Goal: Information Seeking & Learning: Find specific page/section

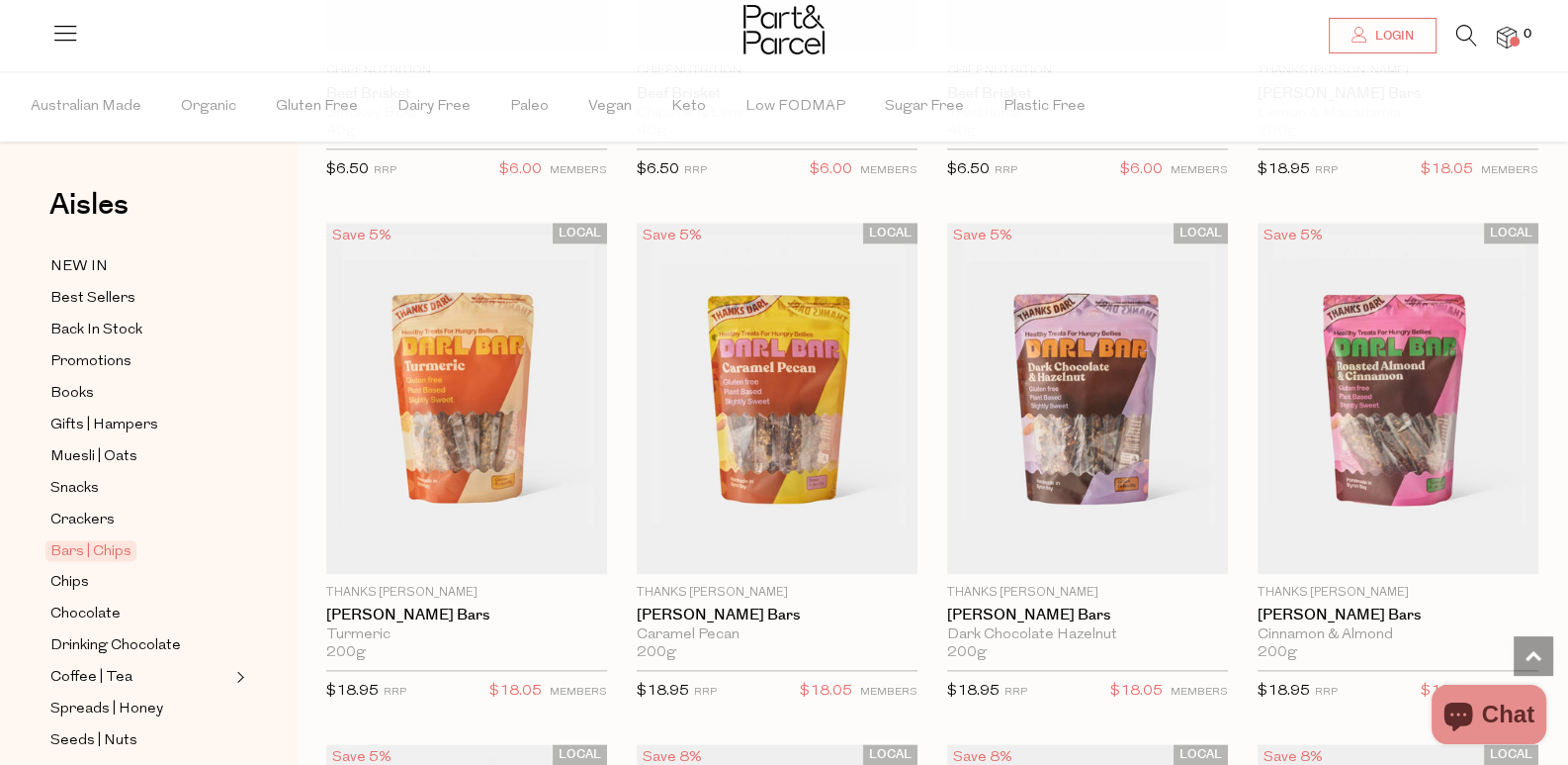
click at [1447, 33] on li at bounding box center [1457, 40] width 41 height 31
click at [1451, 32] on li at bounding box center [1457, 40] width 41 height 31
click at [1460, 31] on icon at bounding box center [1467, 36] width 21 height 22
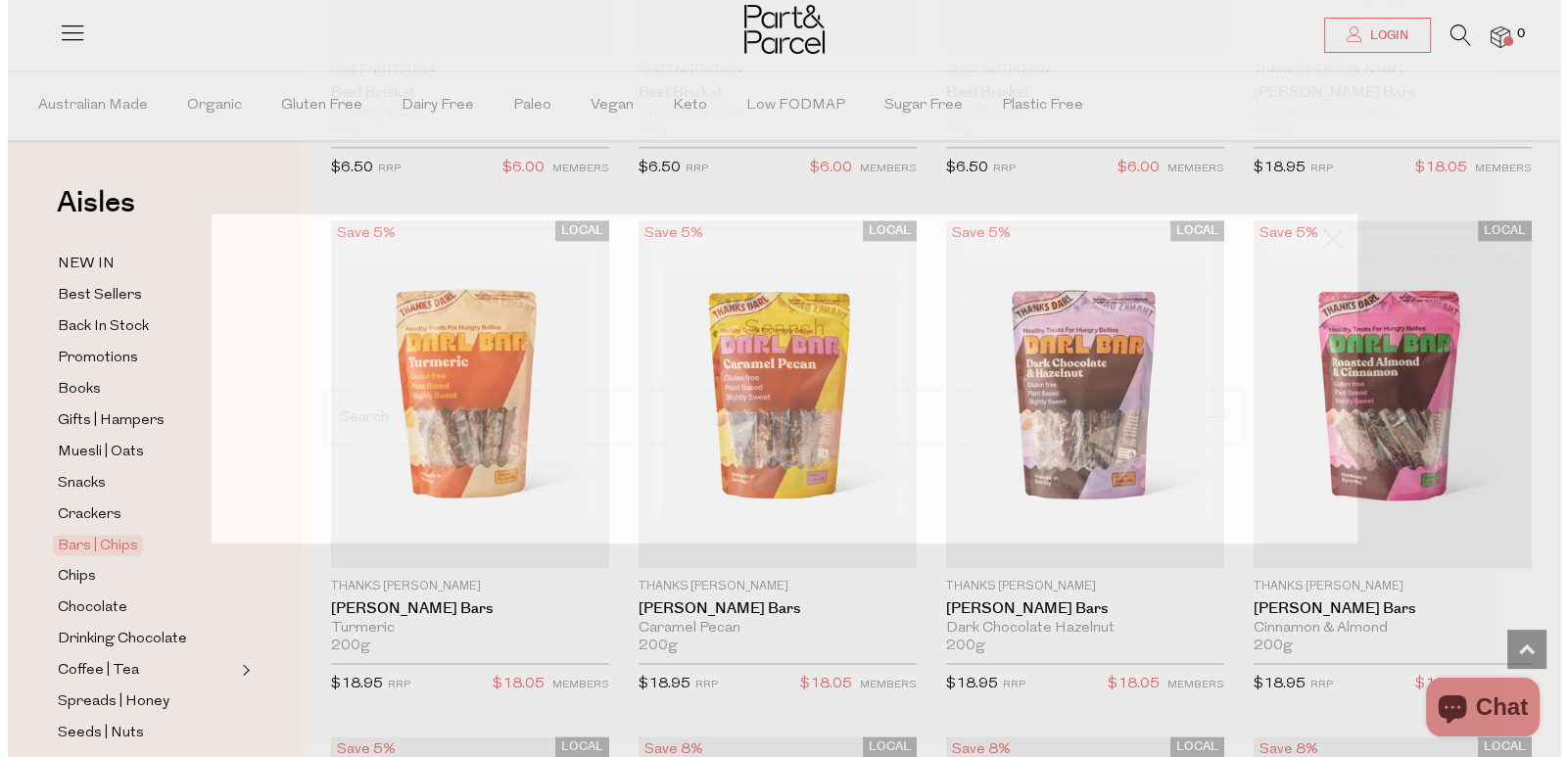
scroll to position [3056, 0]
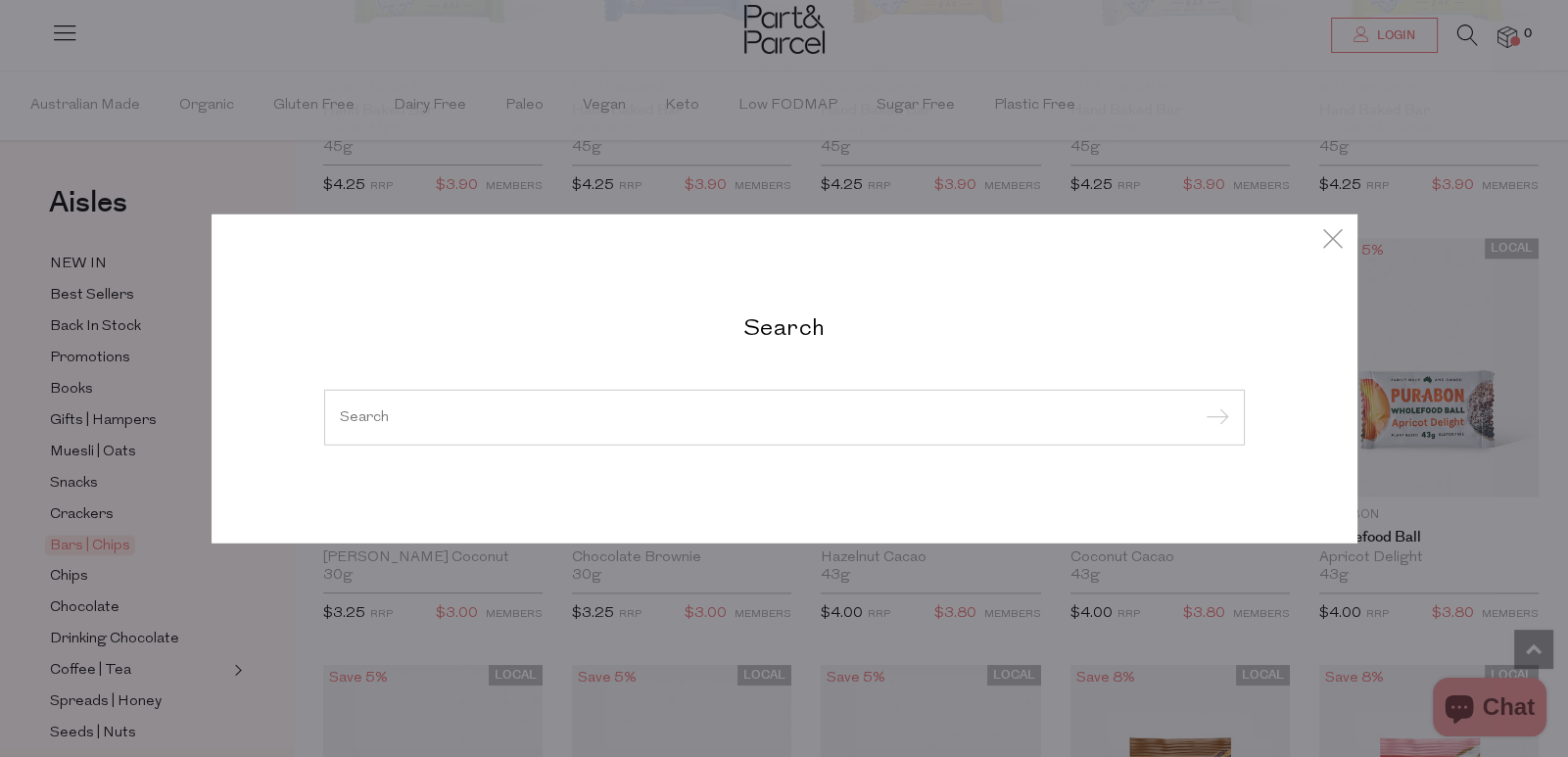
click at [722, 410] on input "search" at bounding box center [785, 416] width 889 height 15
paste input "chilli sauces"
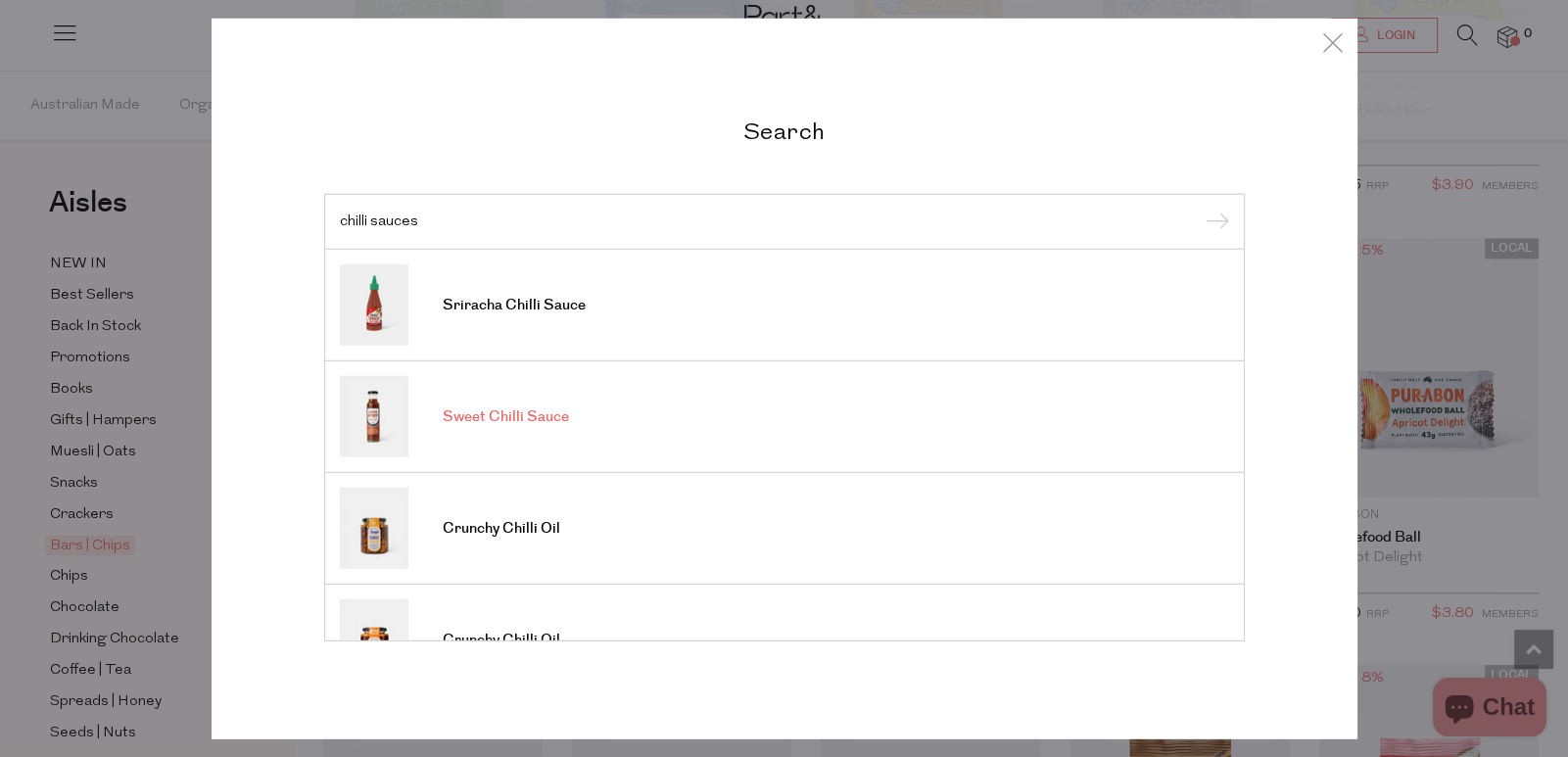
type input "chilli sauces"
click at [530, 419] on span "Sweet Chilli Sauce" at bounding box center [506, 417] width 126 height 20
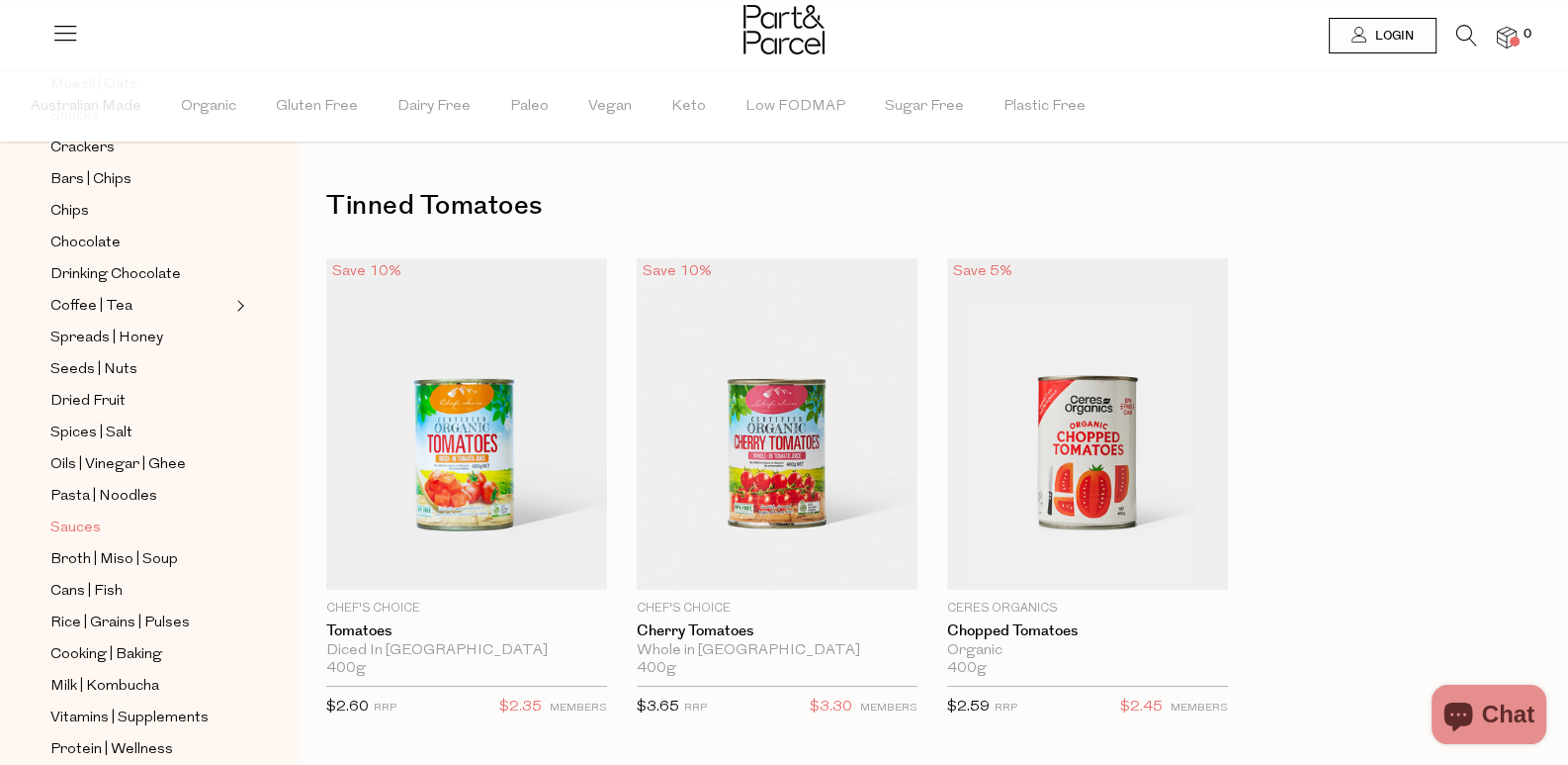
scroll to position [394, 0]
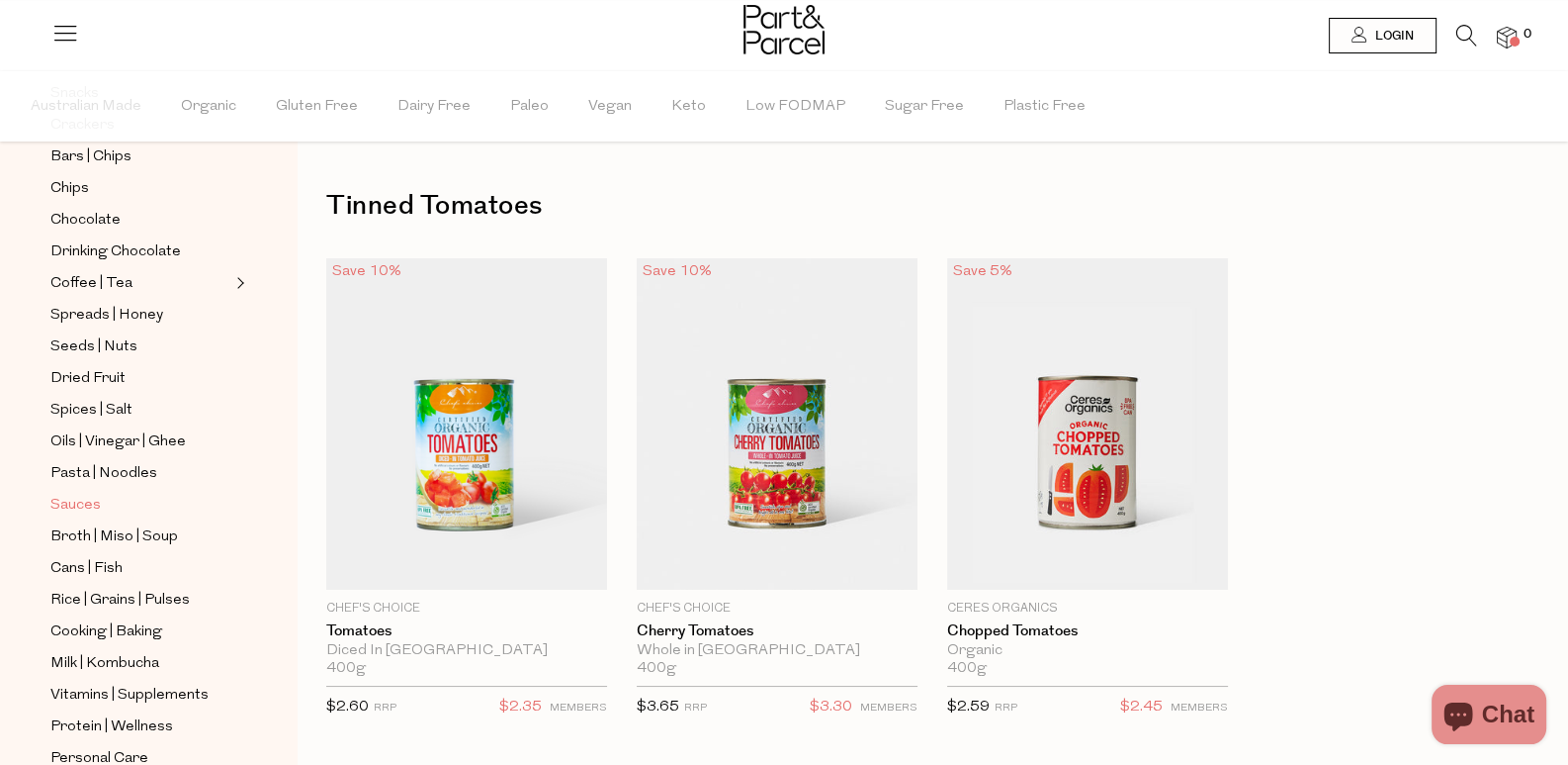
click at [94, 494] on span "Sauces" at bounding box center [75, 506] width 51 height 24
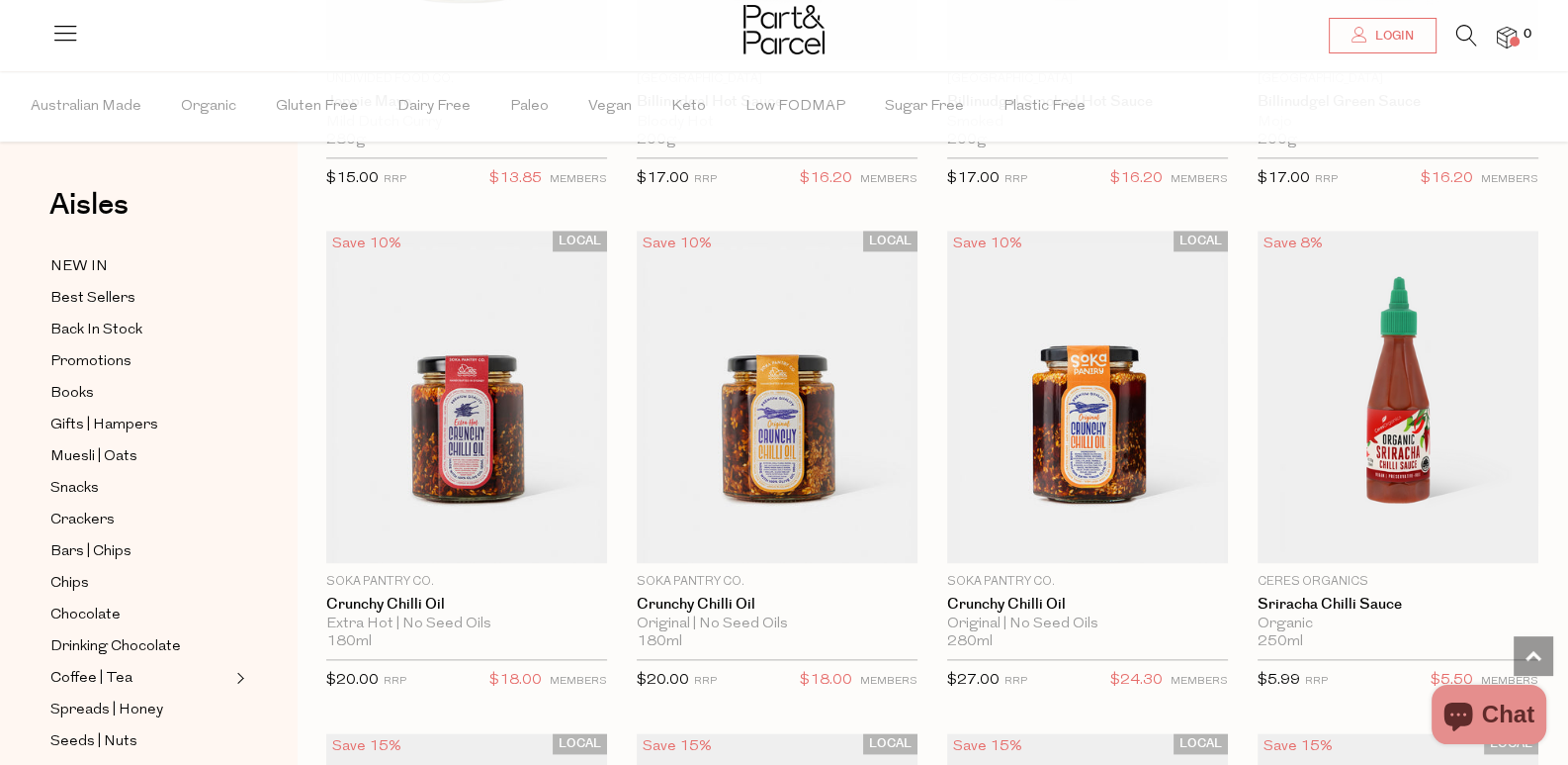
scroll to position [3066, 0]
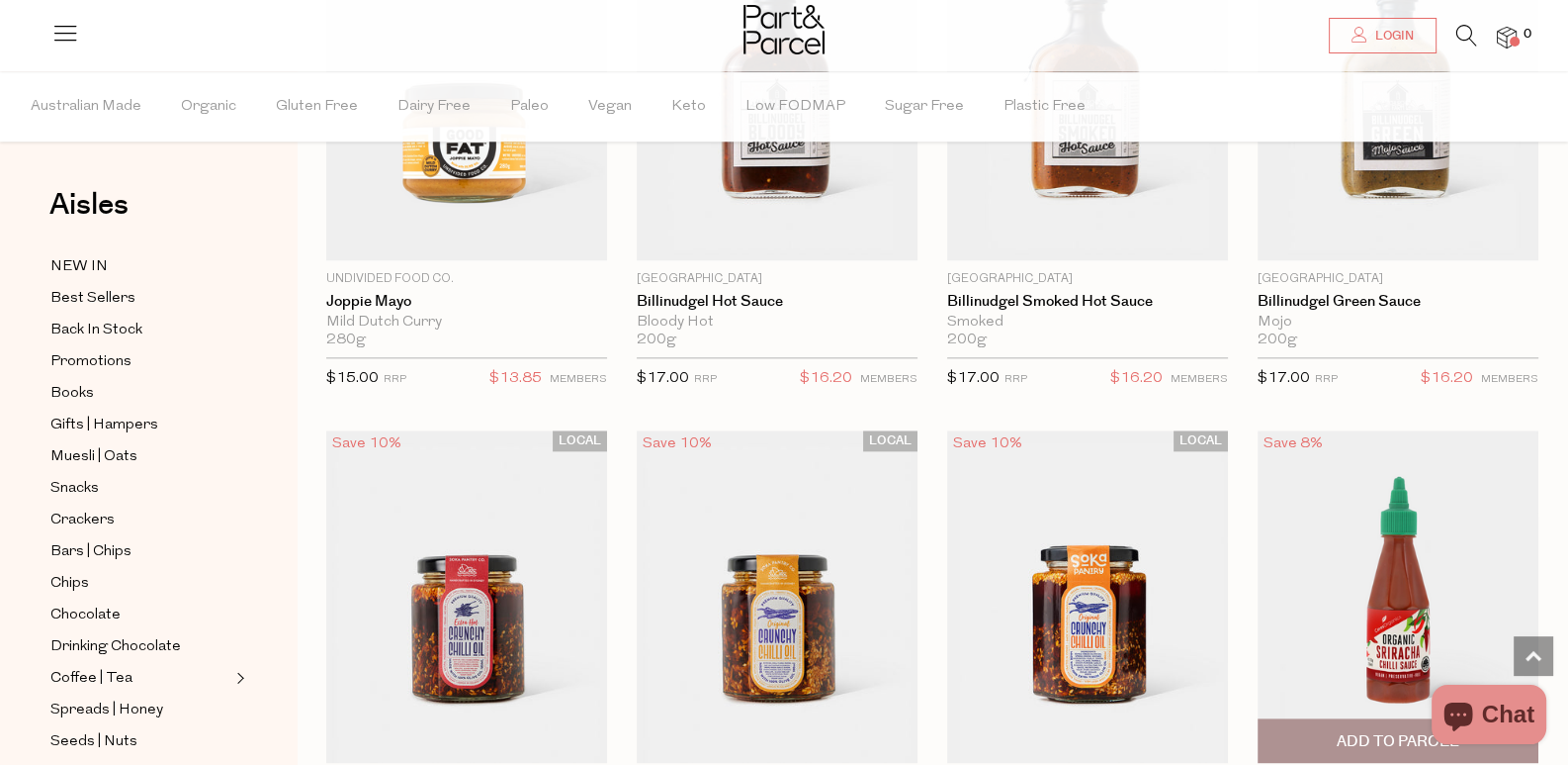
scroll to position [2739, 0]
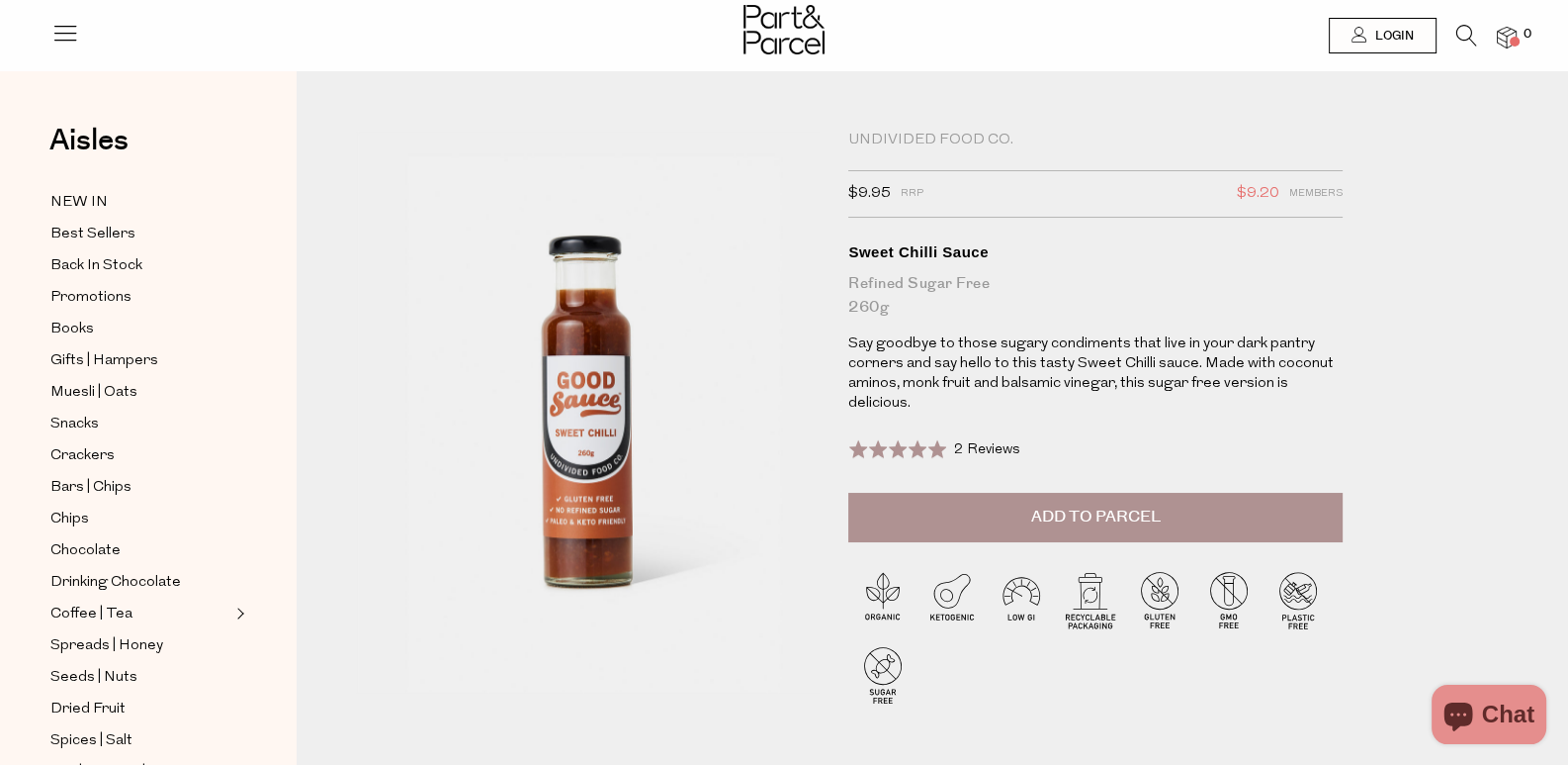
scroll to position [491, 0]
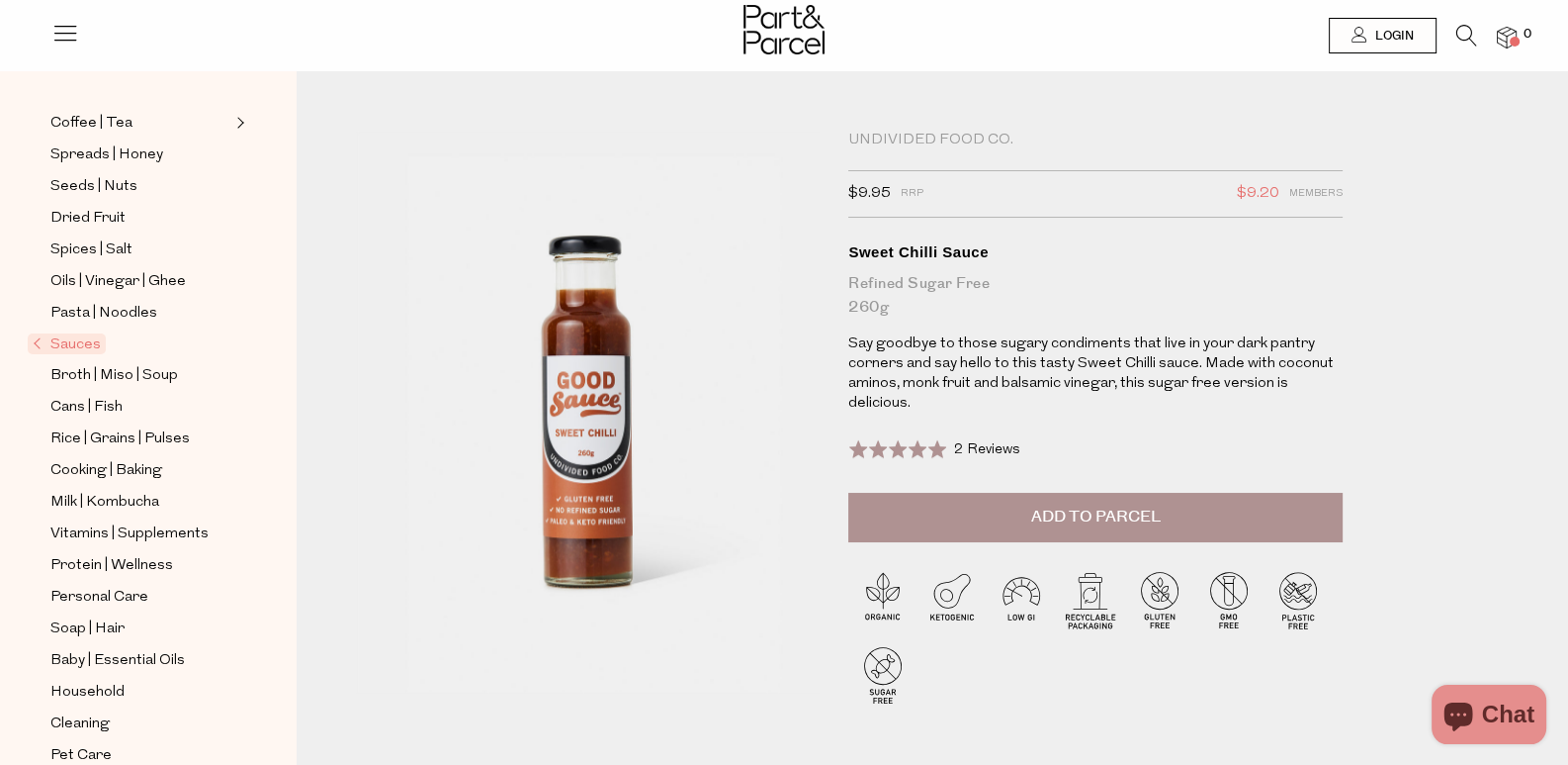
click at [70, 334] on span "Sauces" at bounding box center [67, 344] width 78 height 21
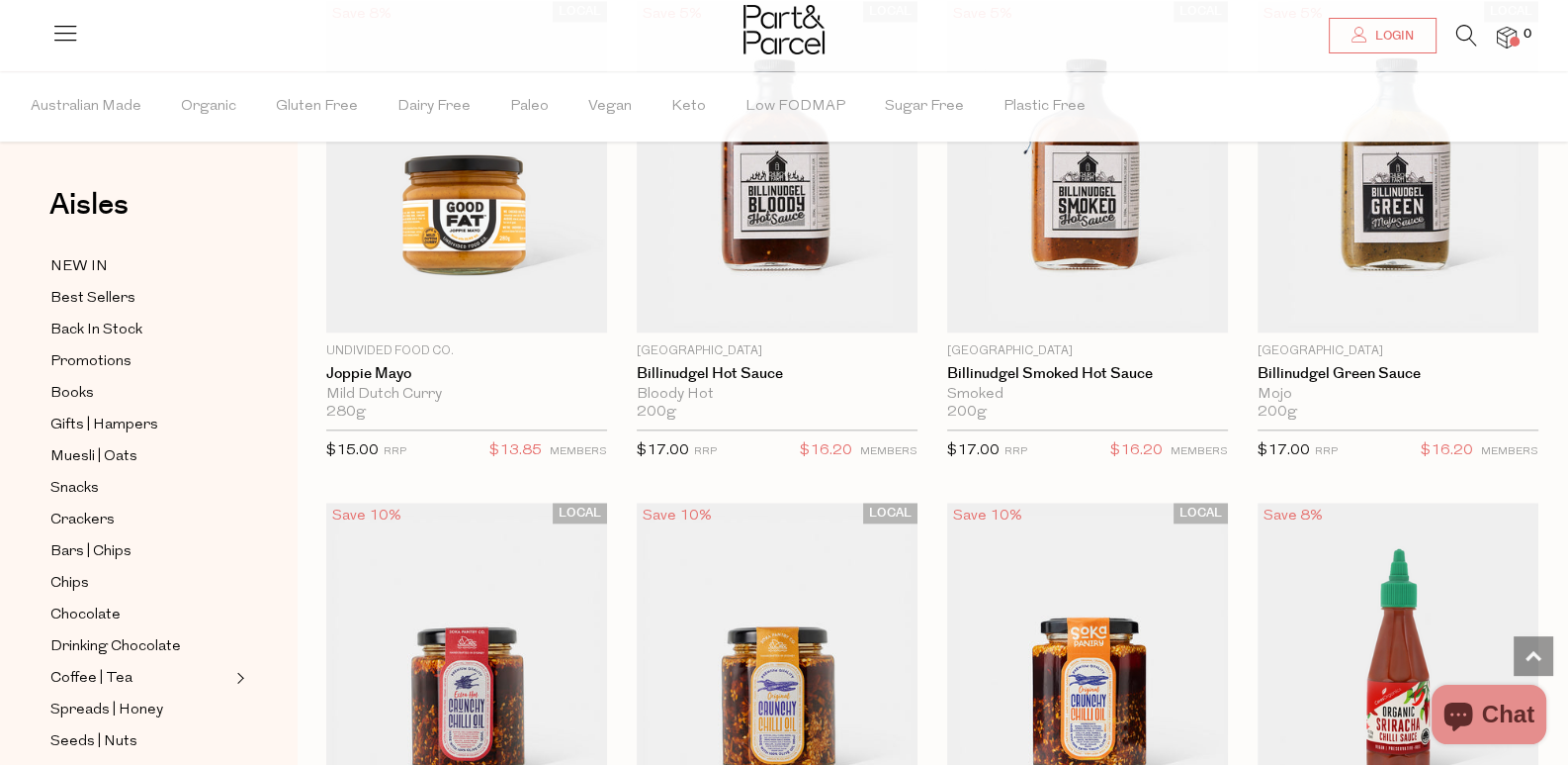
scroll to position [2869, 0]
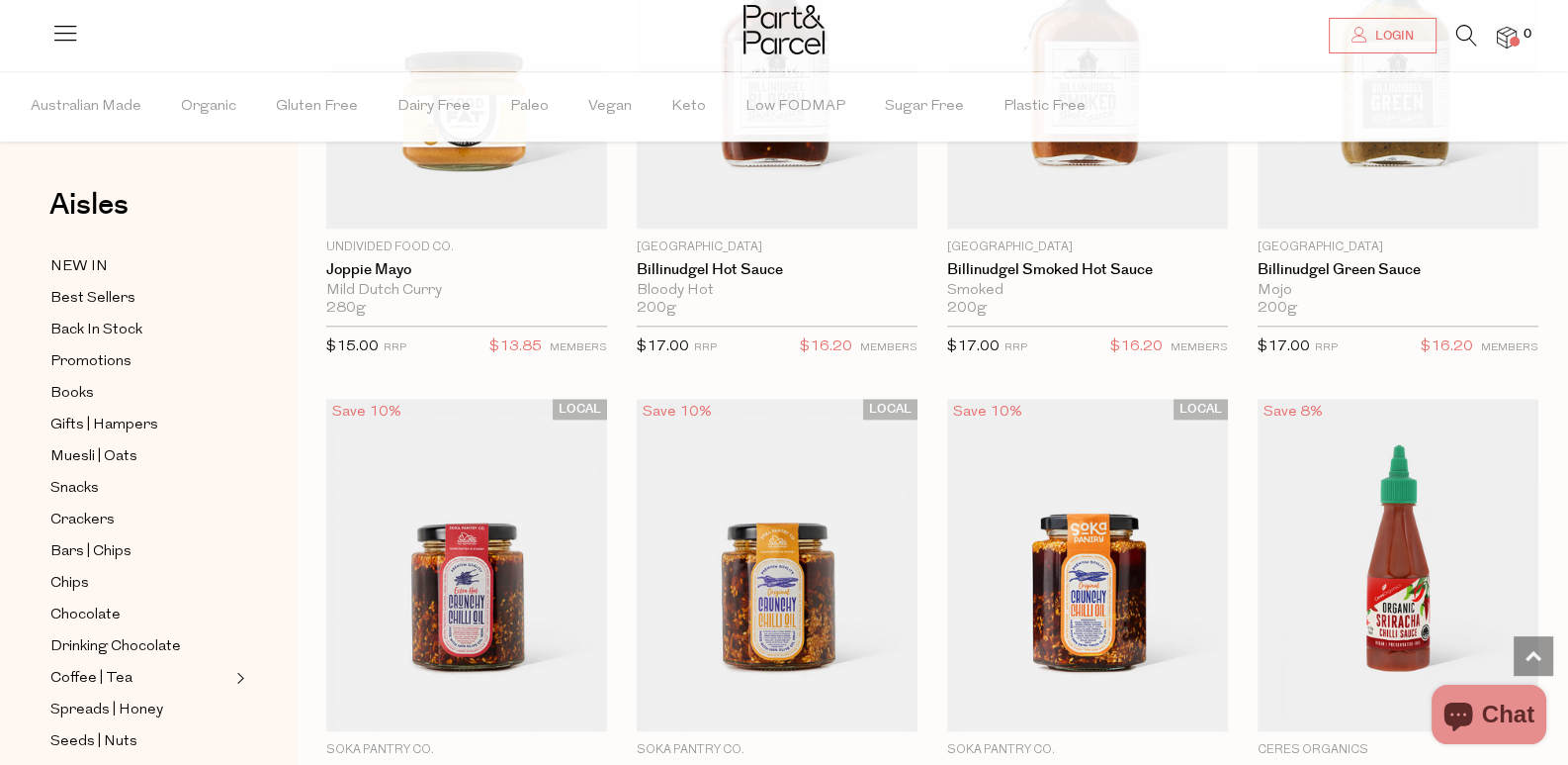
click at [1464, 29] on icon at bounding box center [1467, 36] width 21 height 22
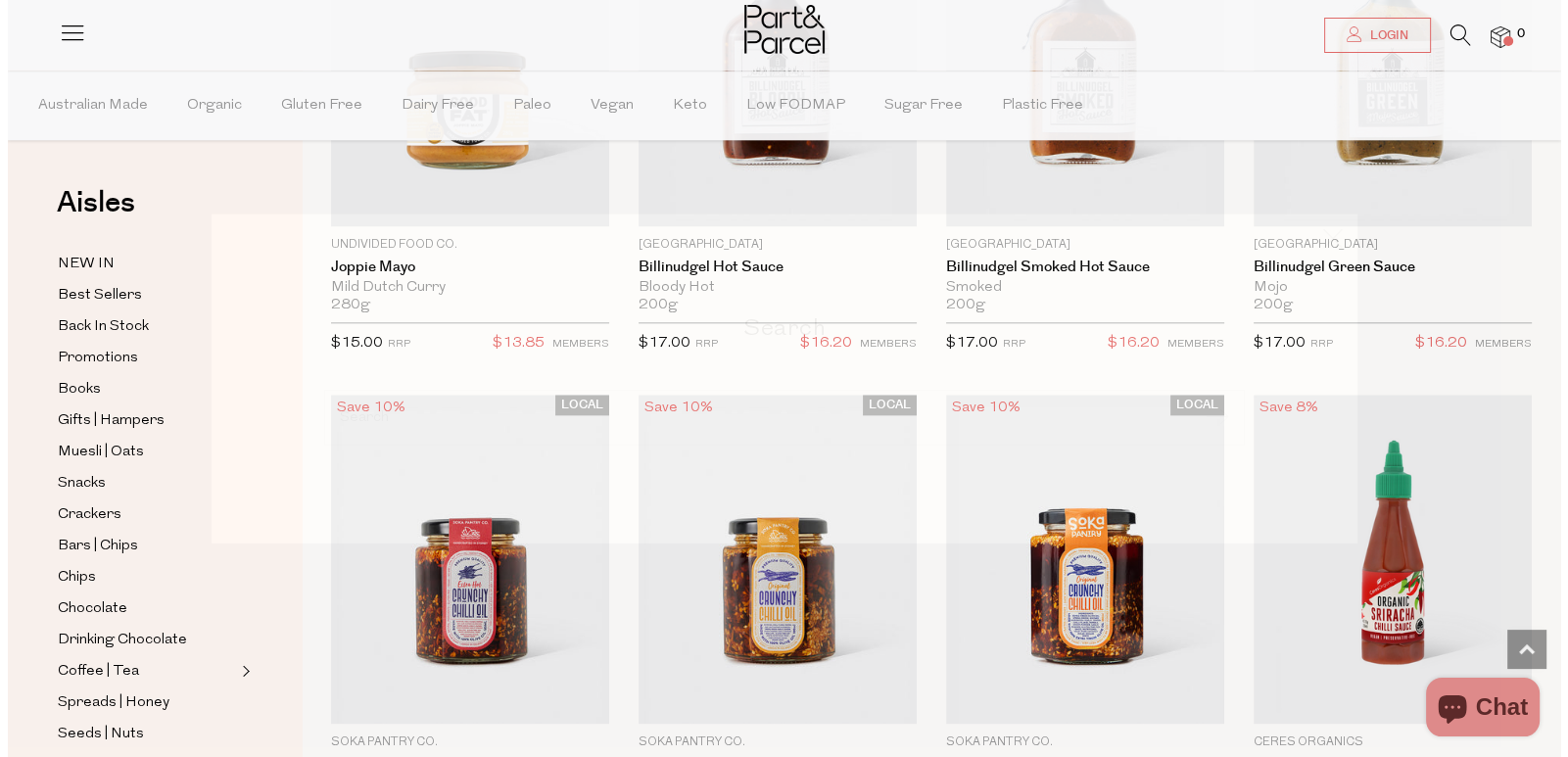
scroll to position [2859, 0]
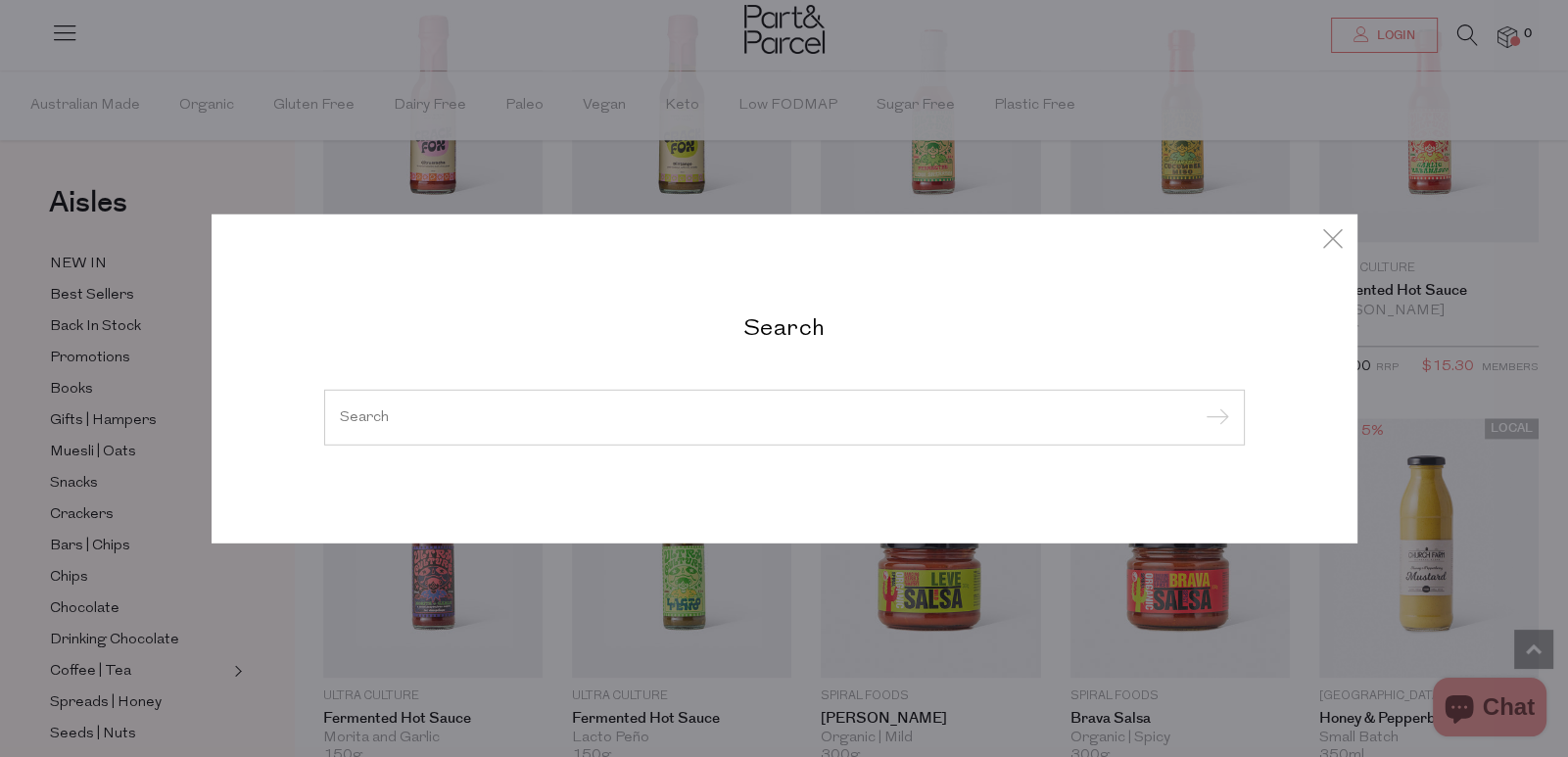
paste input "chilli sauces"
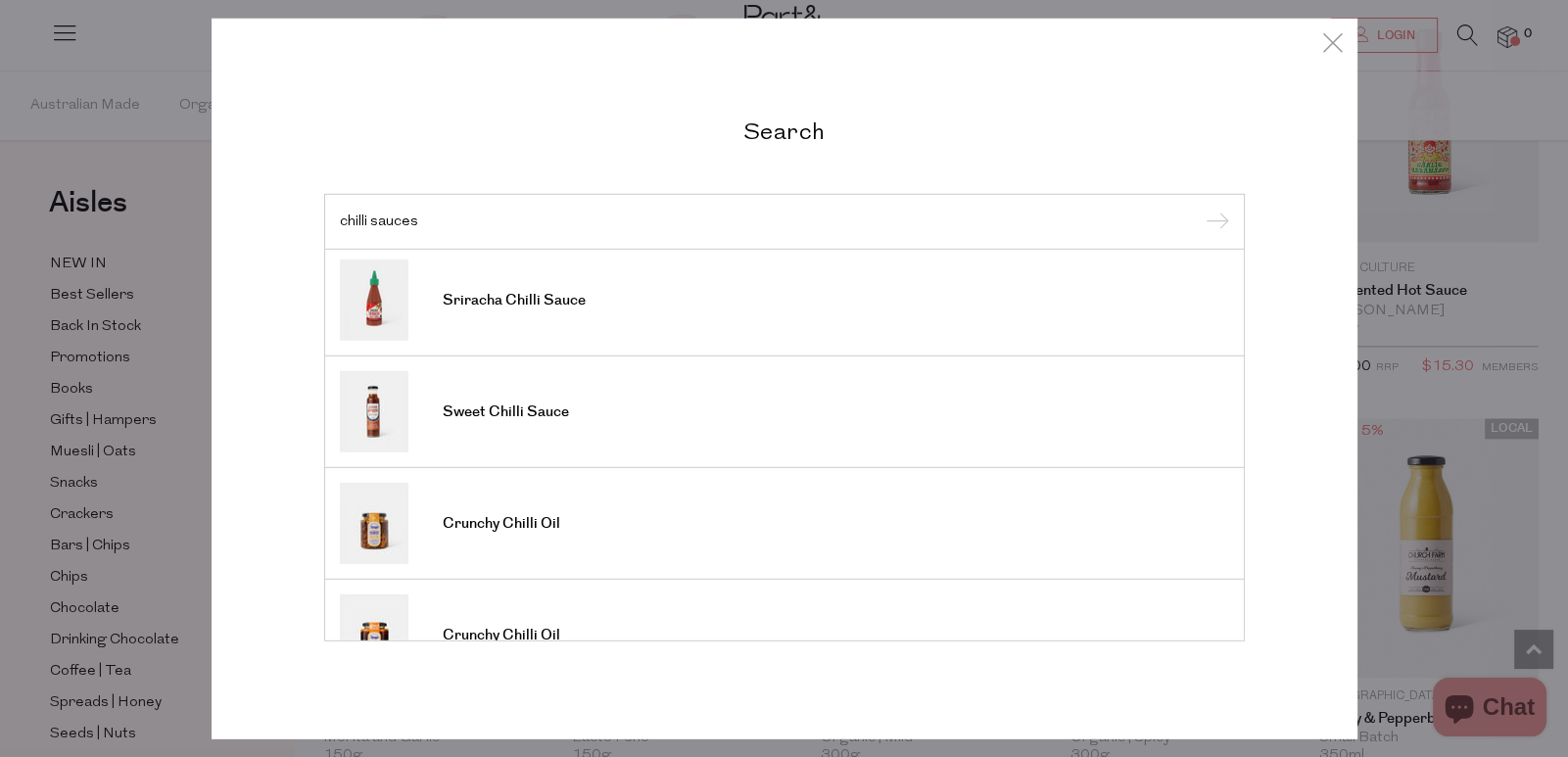
scroll to position [0, 0]
type input "chilli sauces"
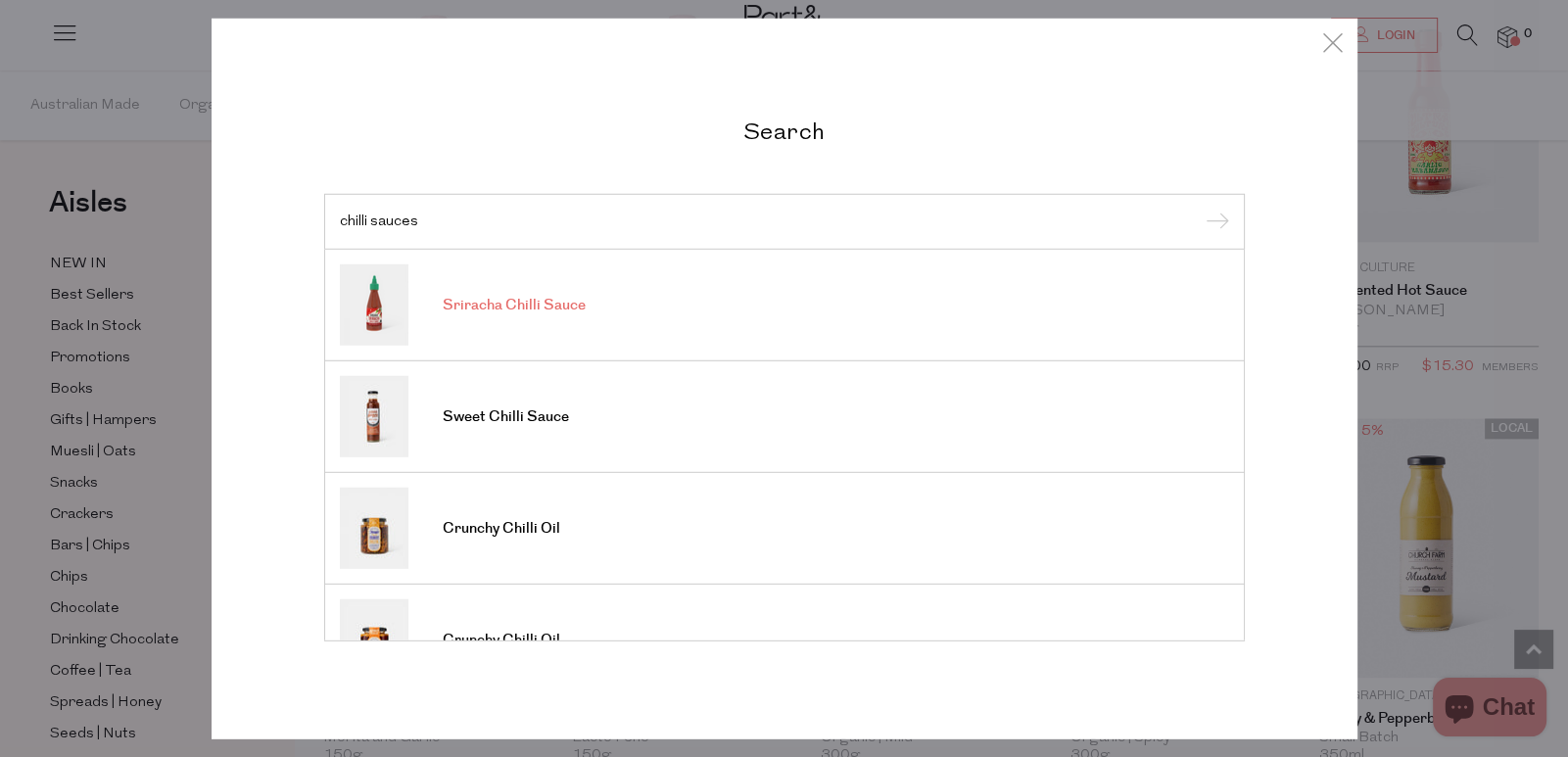
click at [544, 330] on link "Sriracha Chilli Sauce" at bounding box center [785, 305] width 889 height 82
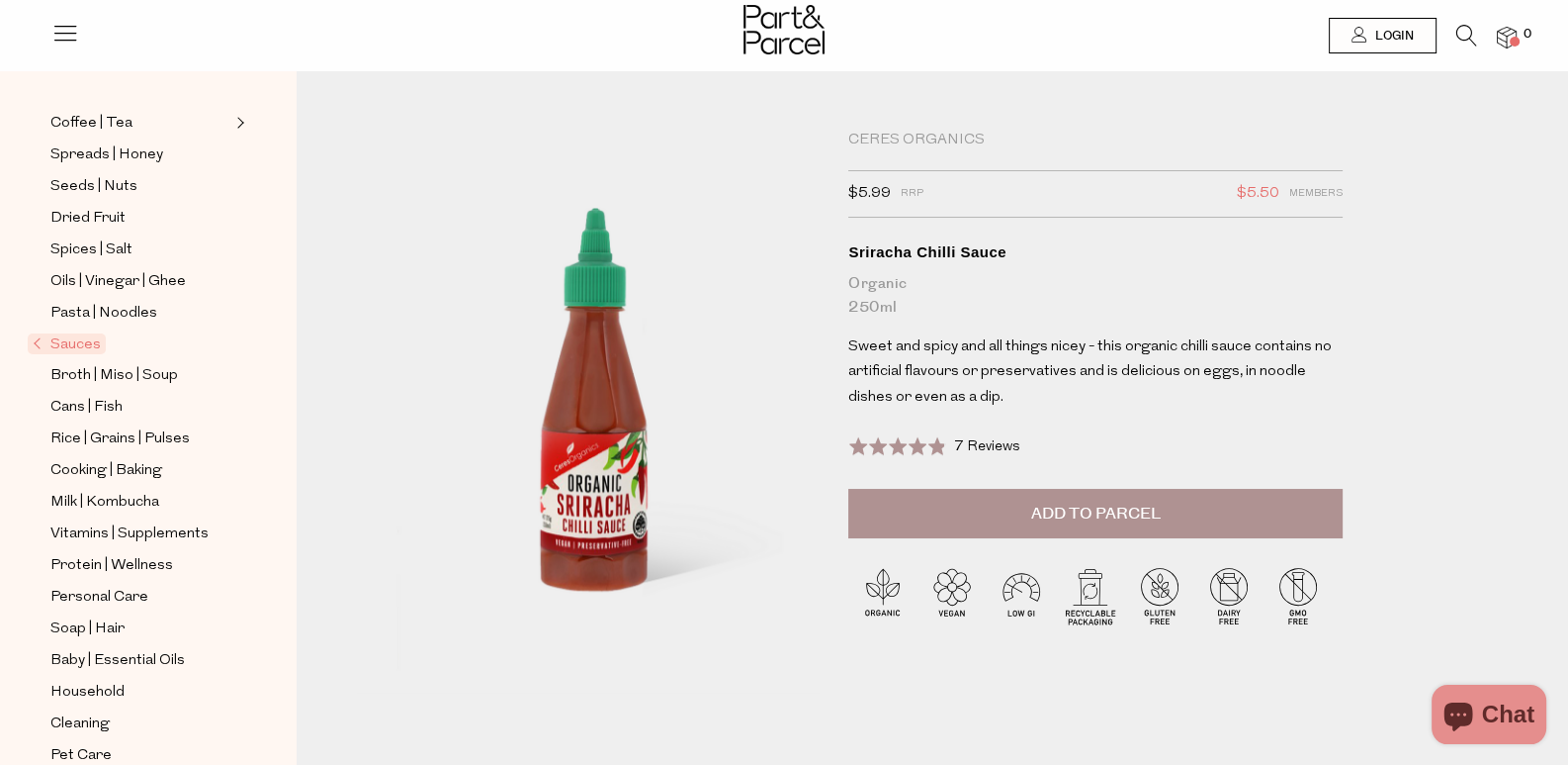
click at [60, 334] on span "Sauces" at bounding box center [67, 344] width 78 height 21
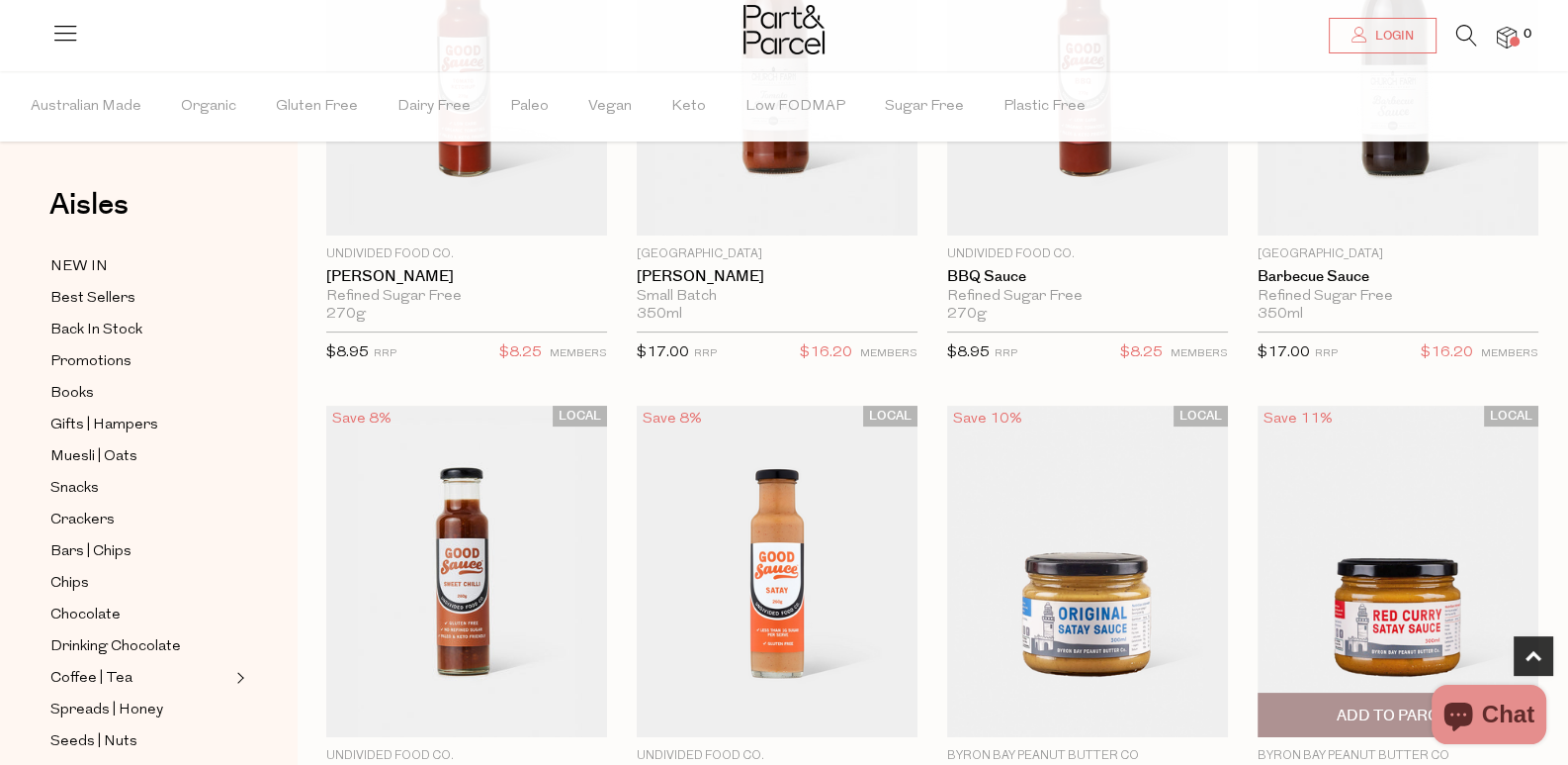
scroll to position [394, 0]
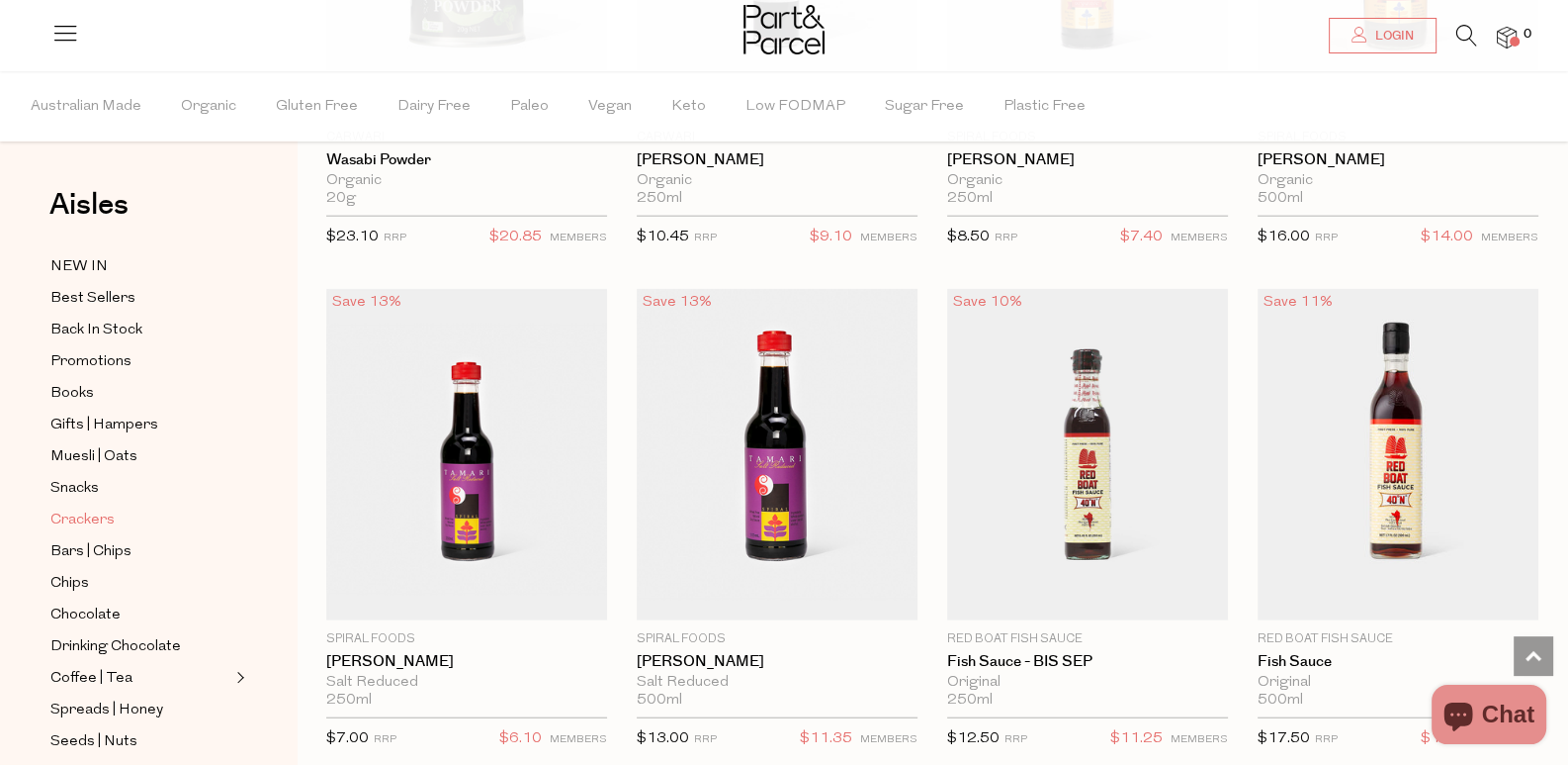
scroll to position [394, 0]
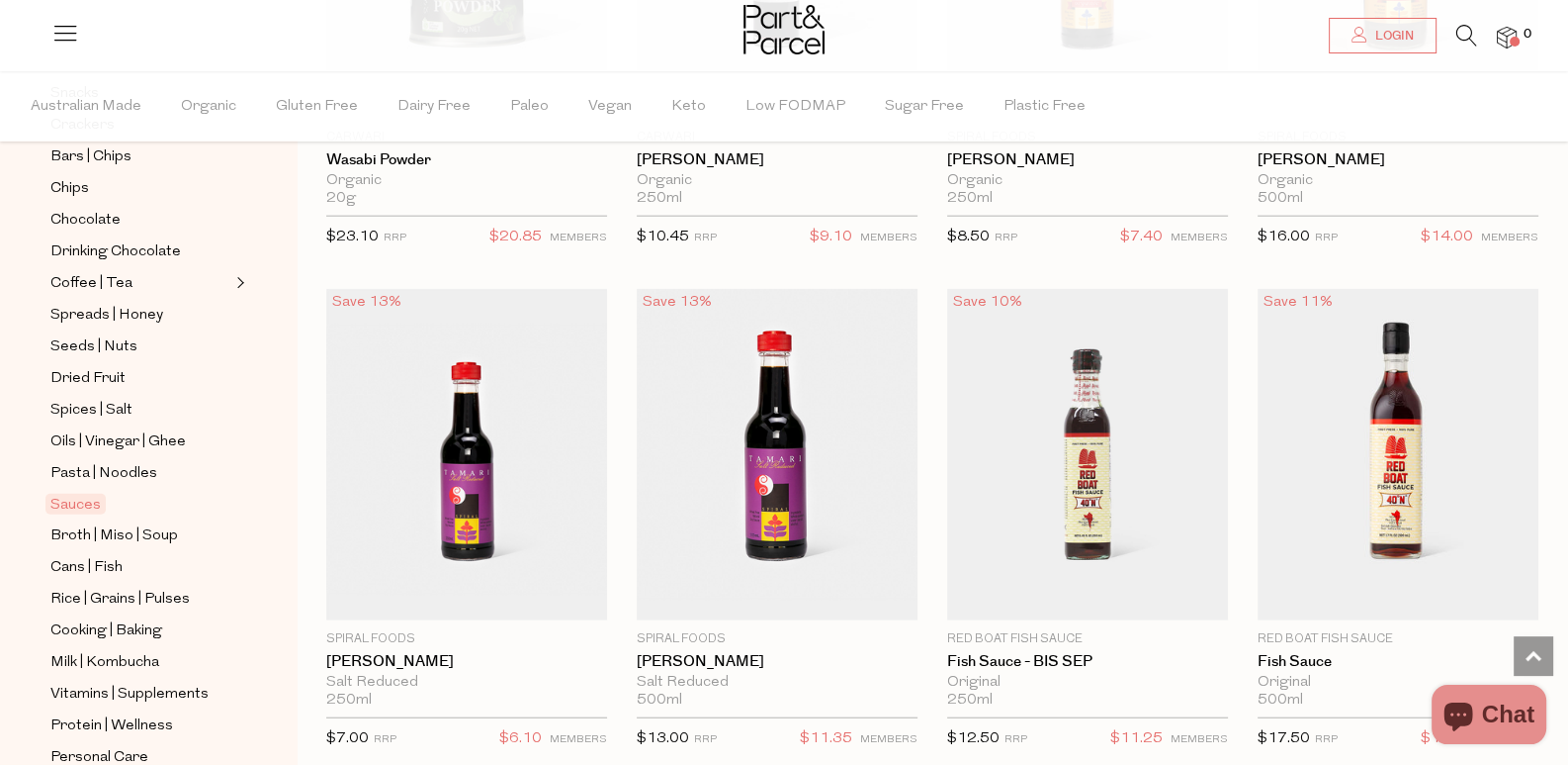
click at [1459, 33] on icon at bounding box center [1467, 36] width 21 height 22
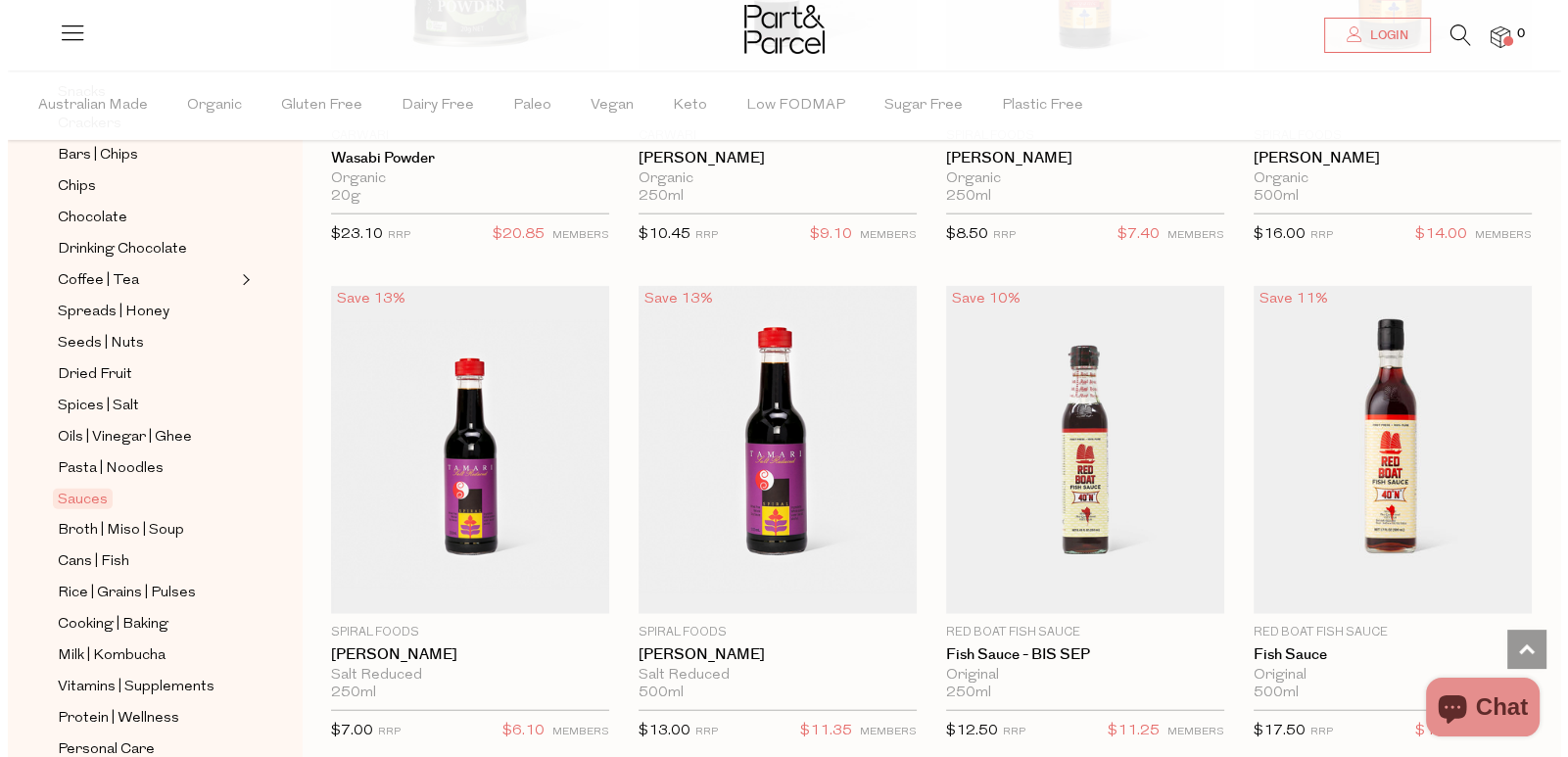
scroll to position [6011, 0]
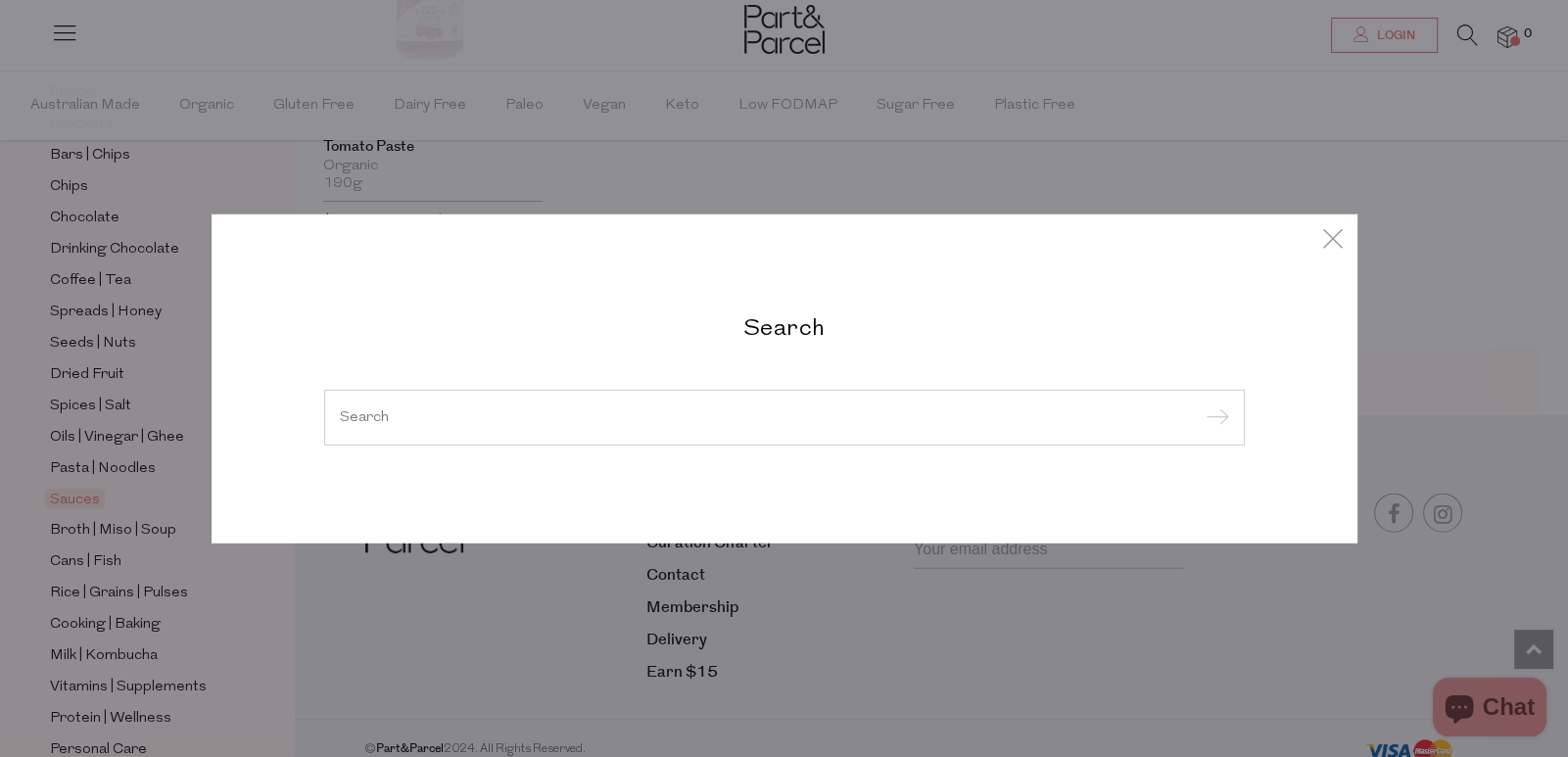
type input "e"
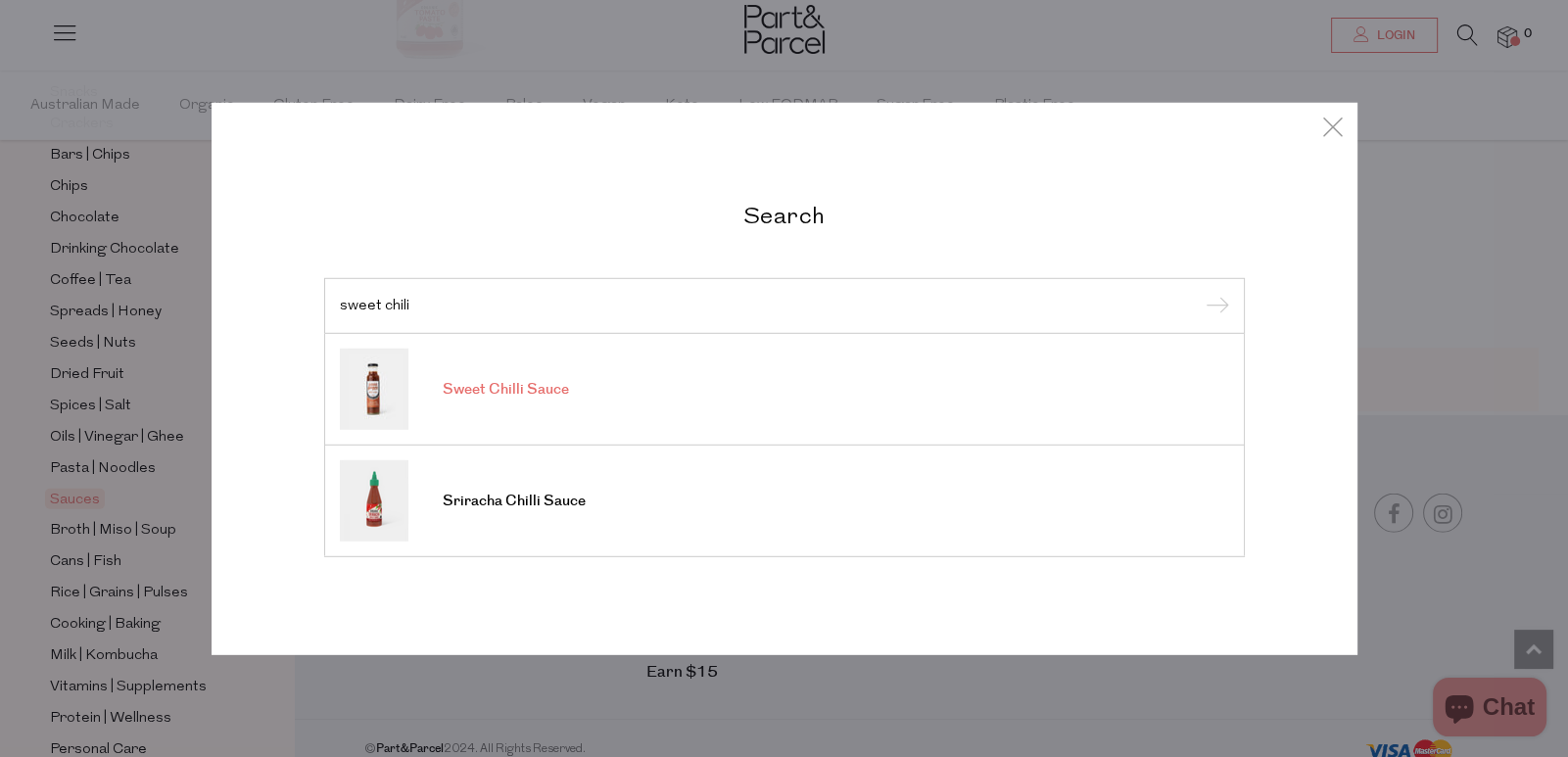
type input "sweet chili"
click at [893, 385] on link "Sweet Chilli Sauce" at bounding box center [785, 388] width 889 height 82
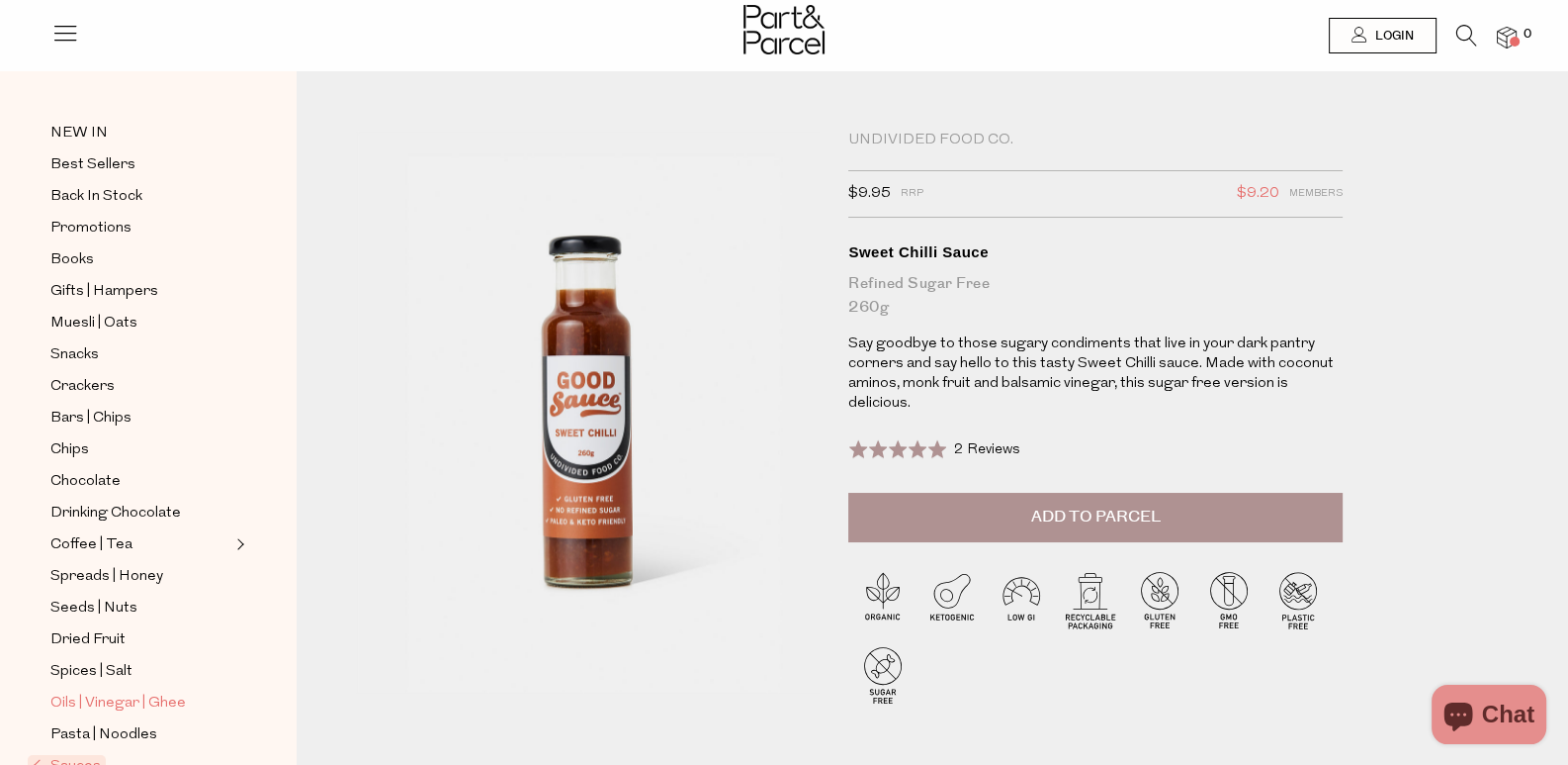
scroll to position [491, 0]
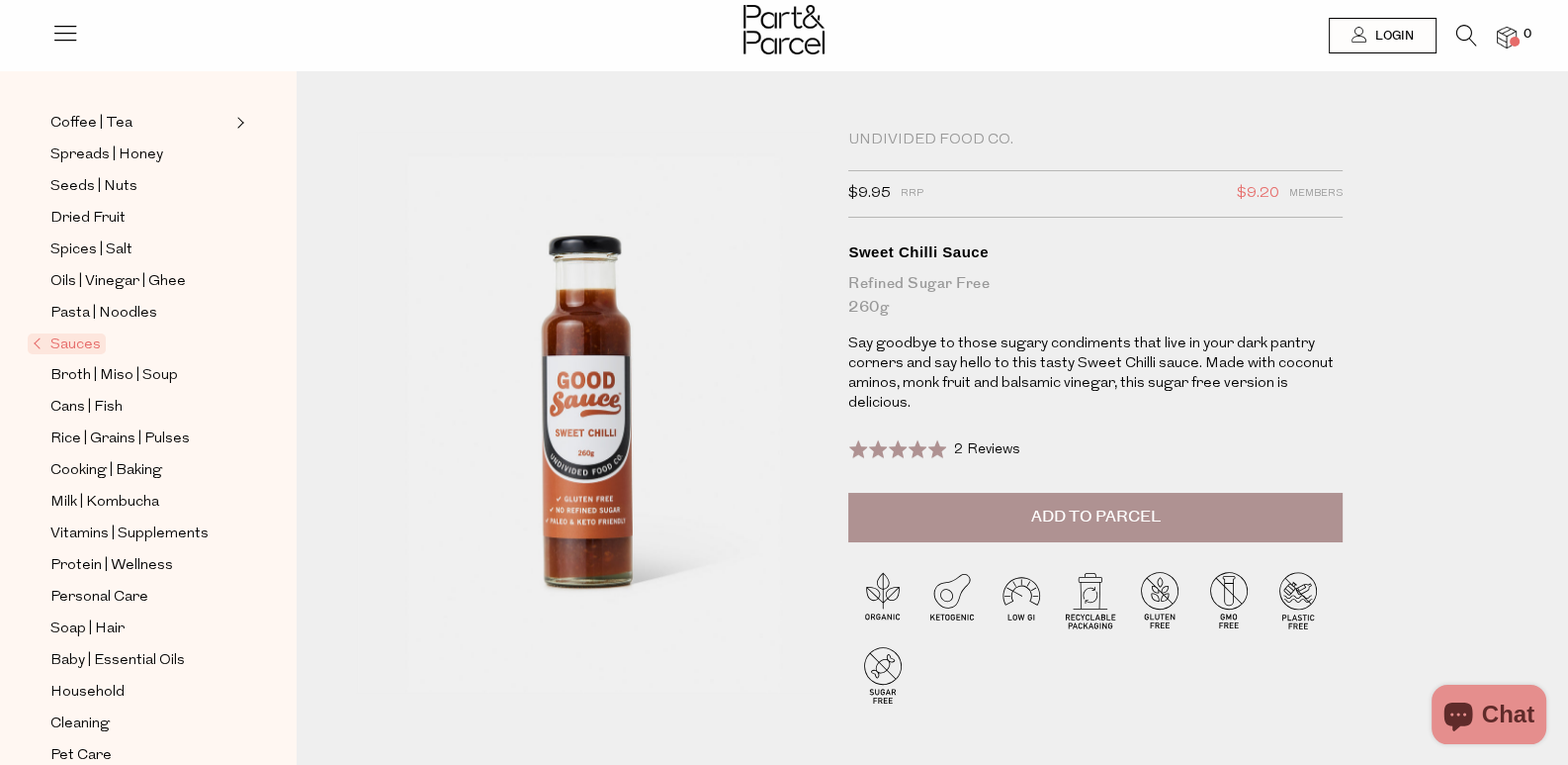
click at [80, 334] on span "Sauces" at bounding box center [67, 344] width 78 height 21
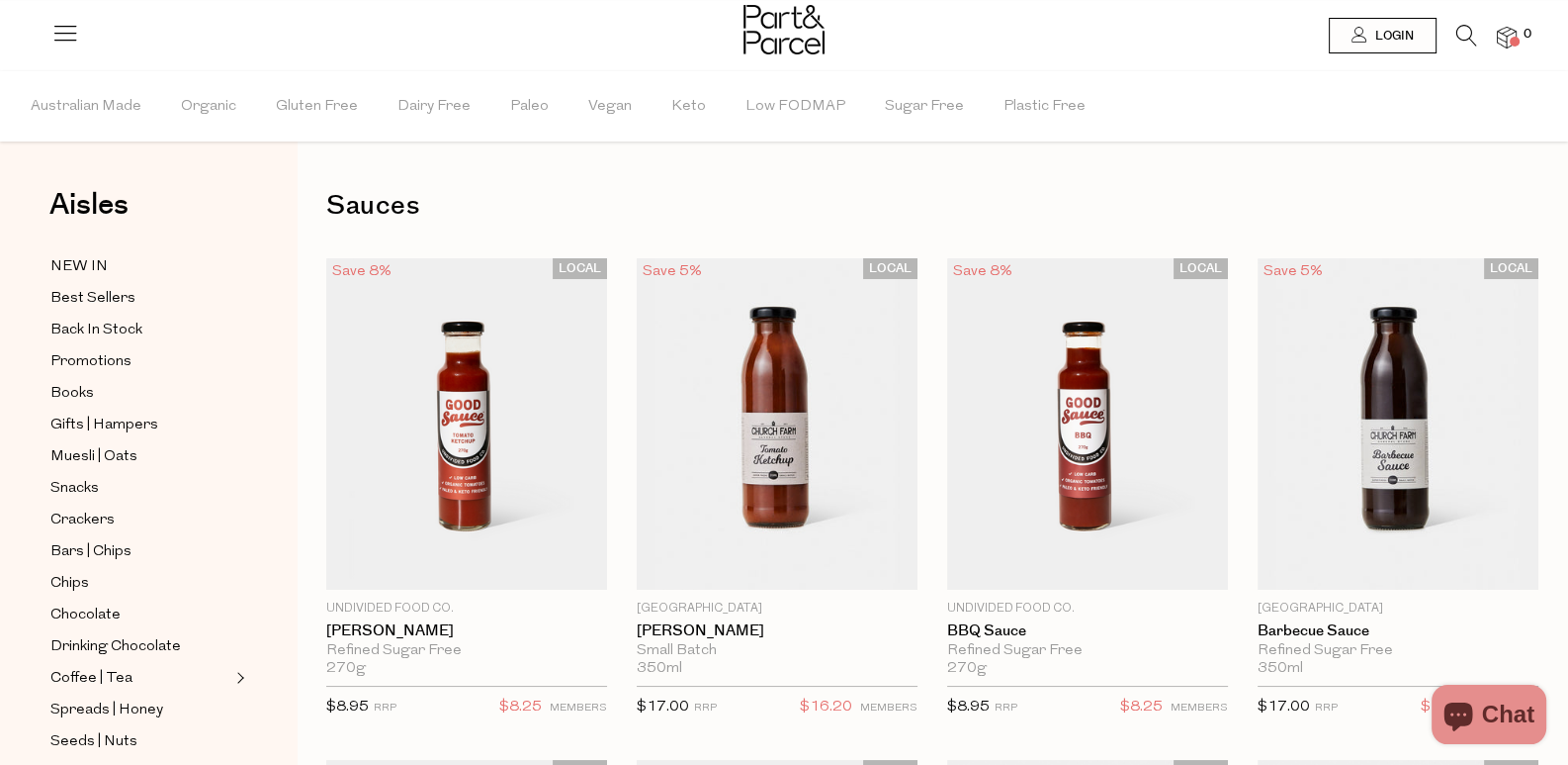
click at [1454, 38] on li at bounding box center [1457, 40] width 41 height 31
click at [1473, 36] on icon at bounding box center [1467, 36] width 21 height 22
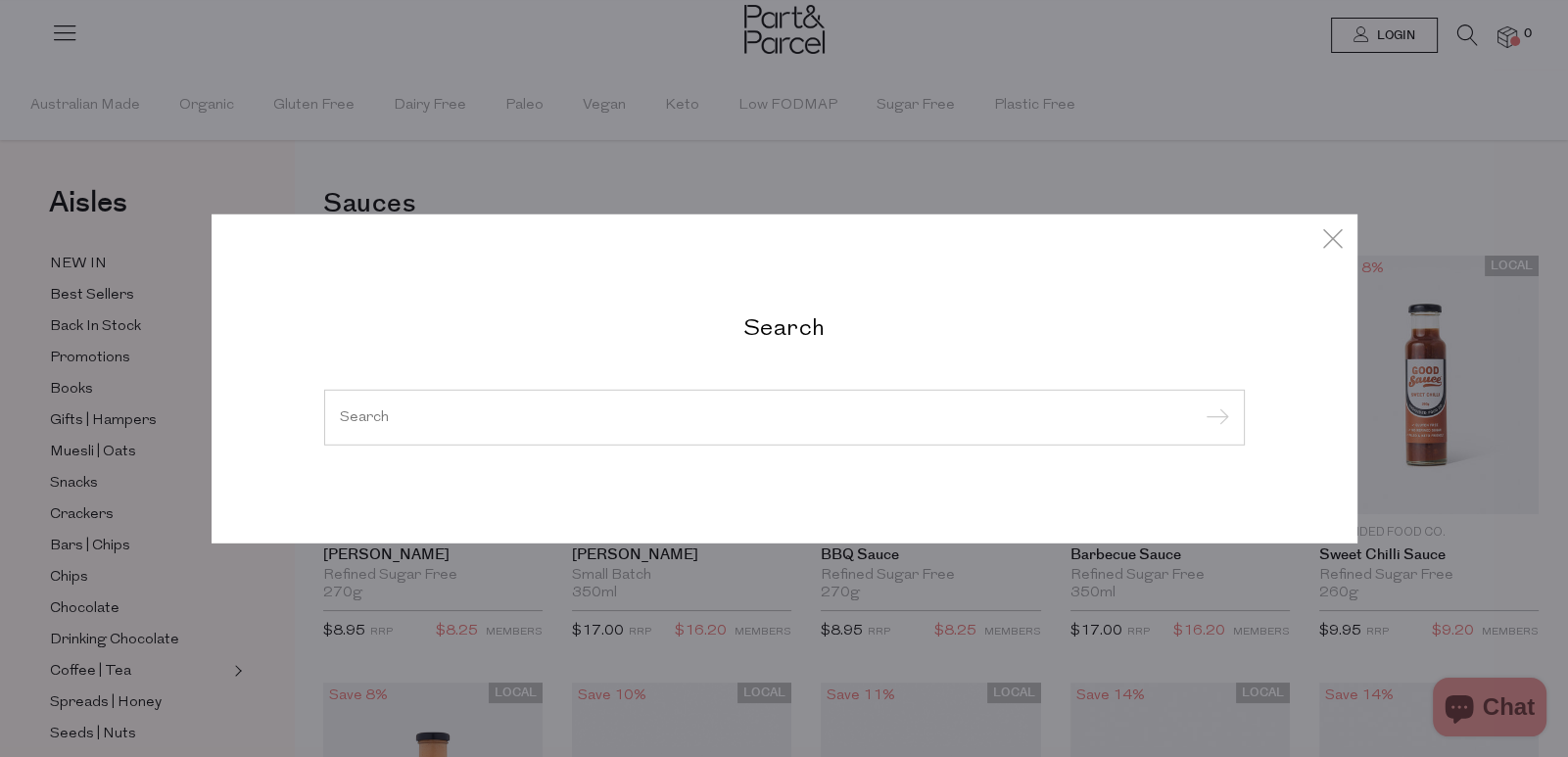
click at [777, 433] on div at bounding box center [785, 417] width 921 height 57
click at [767, 404] on div at bounding box center [785, 417] width 921 height 57
click at [398, 423] on input "search" at bounding box center [785, 416] width 889 height 15
paste input "poblano chillies"
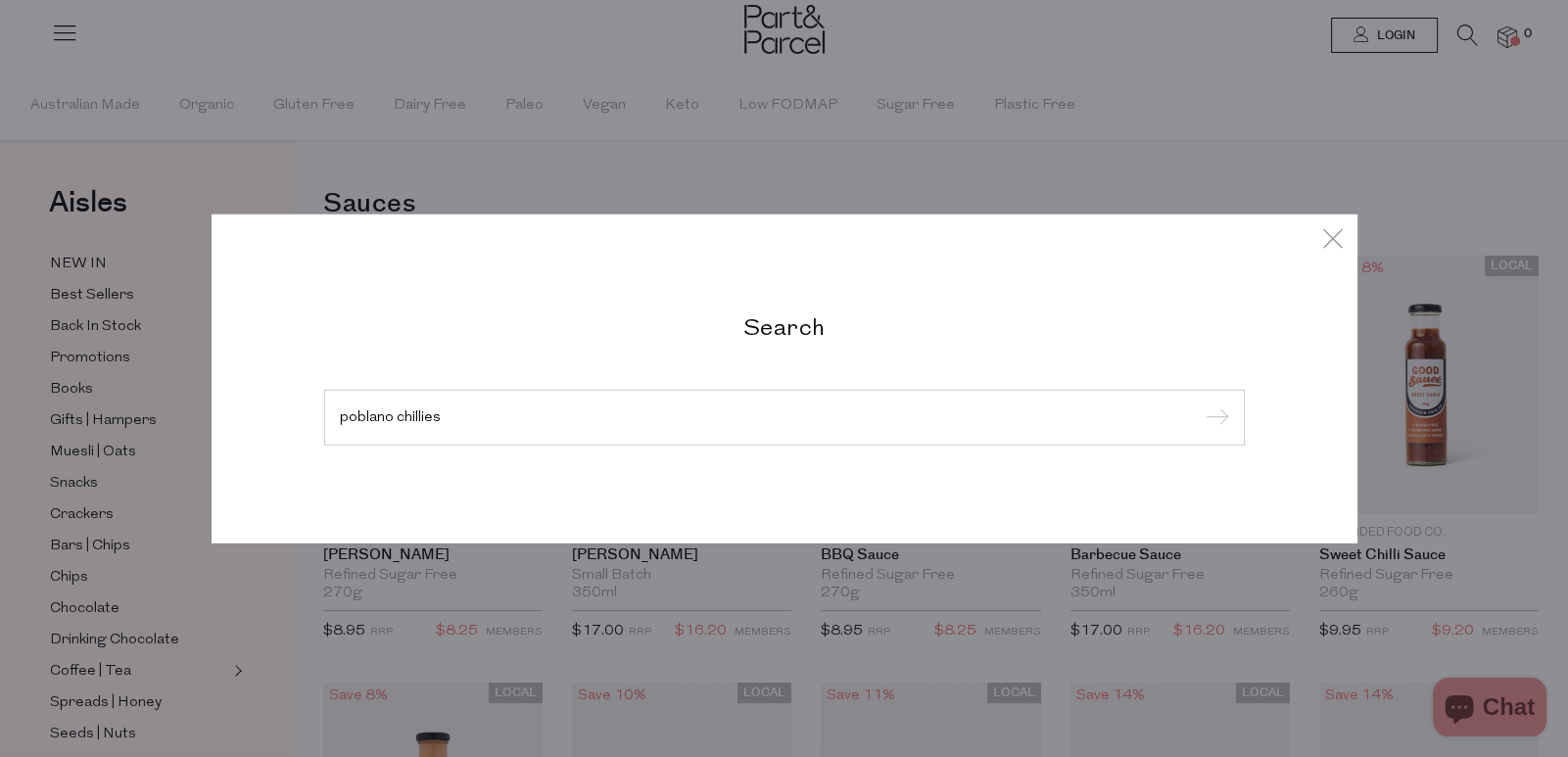
type input "poblano chillies"
click at [459, 402] on div "poblano chillies" at bounding box center [785, 417] width 921 height 57
click at [1227, 417] on input "submit" at bounding box center [1215, 418] width 30 height 29
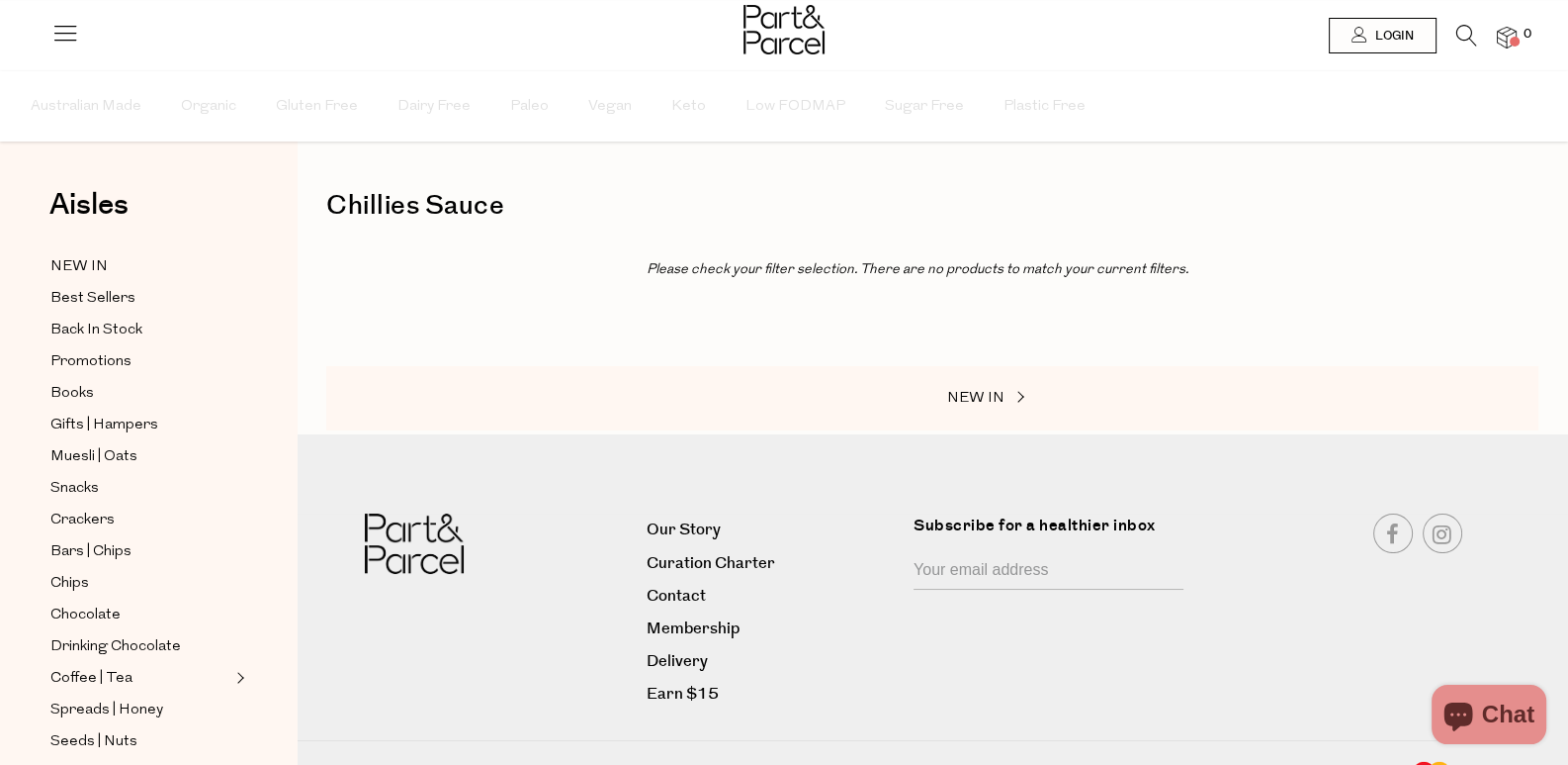
click at [1112, 158] on div "Chillies Sauce Close Browse Aisles Clear All Filter Clear Australian Made Organ…" at bounding box center [932, 398] width 1271 height 796
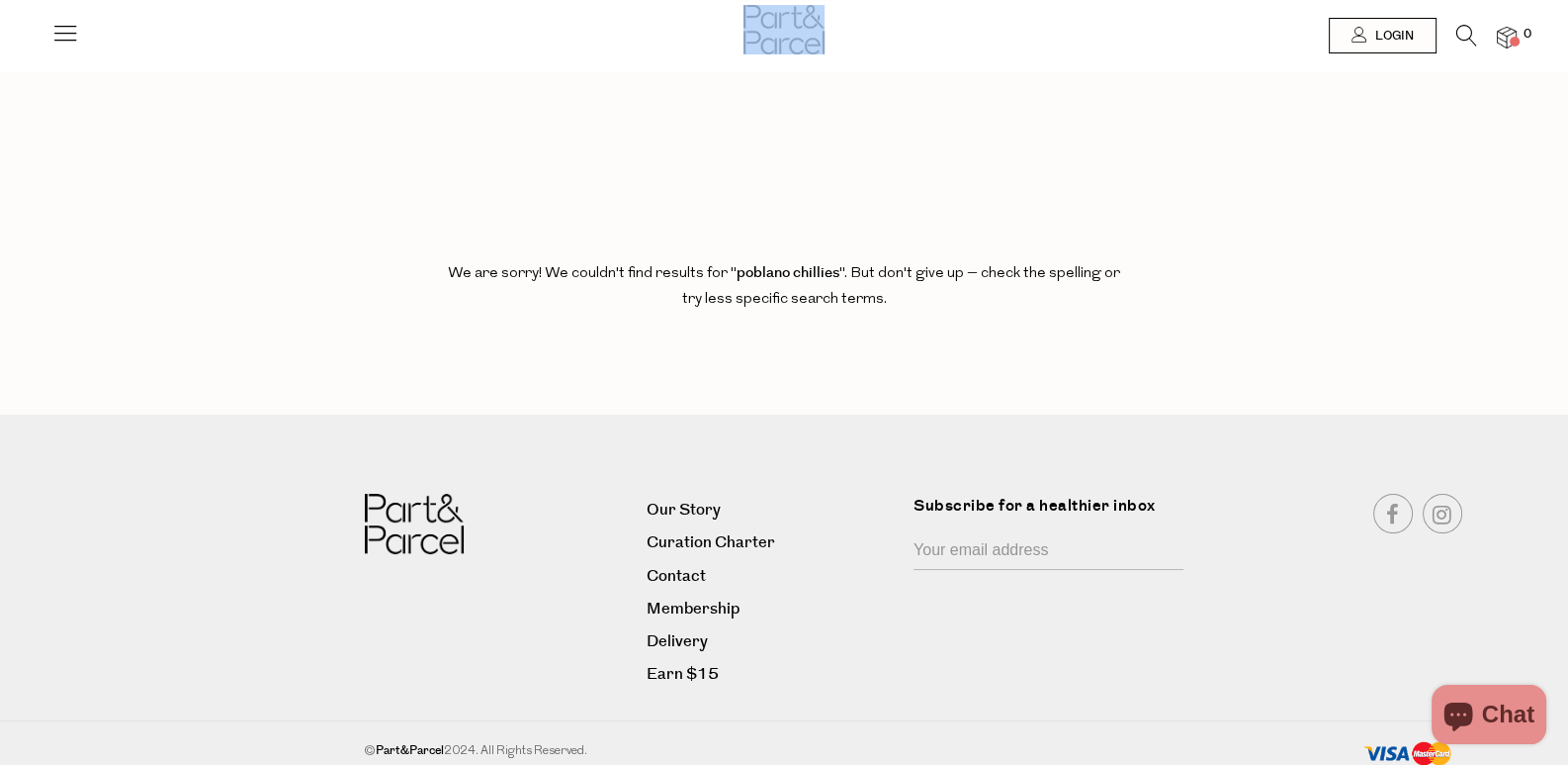
drag, startPoint x: 1092, startPoint y: 41, endPoint x: 262, endPoint y: 1, distance: 831.0
click at [241, 36] on div at bounding box center [784, 32] width 1568 height 65
click at [1473, 25] on icon at bounding box center [1467, 36] width 21 height 22
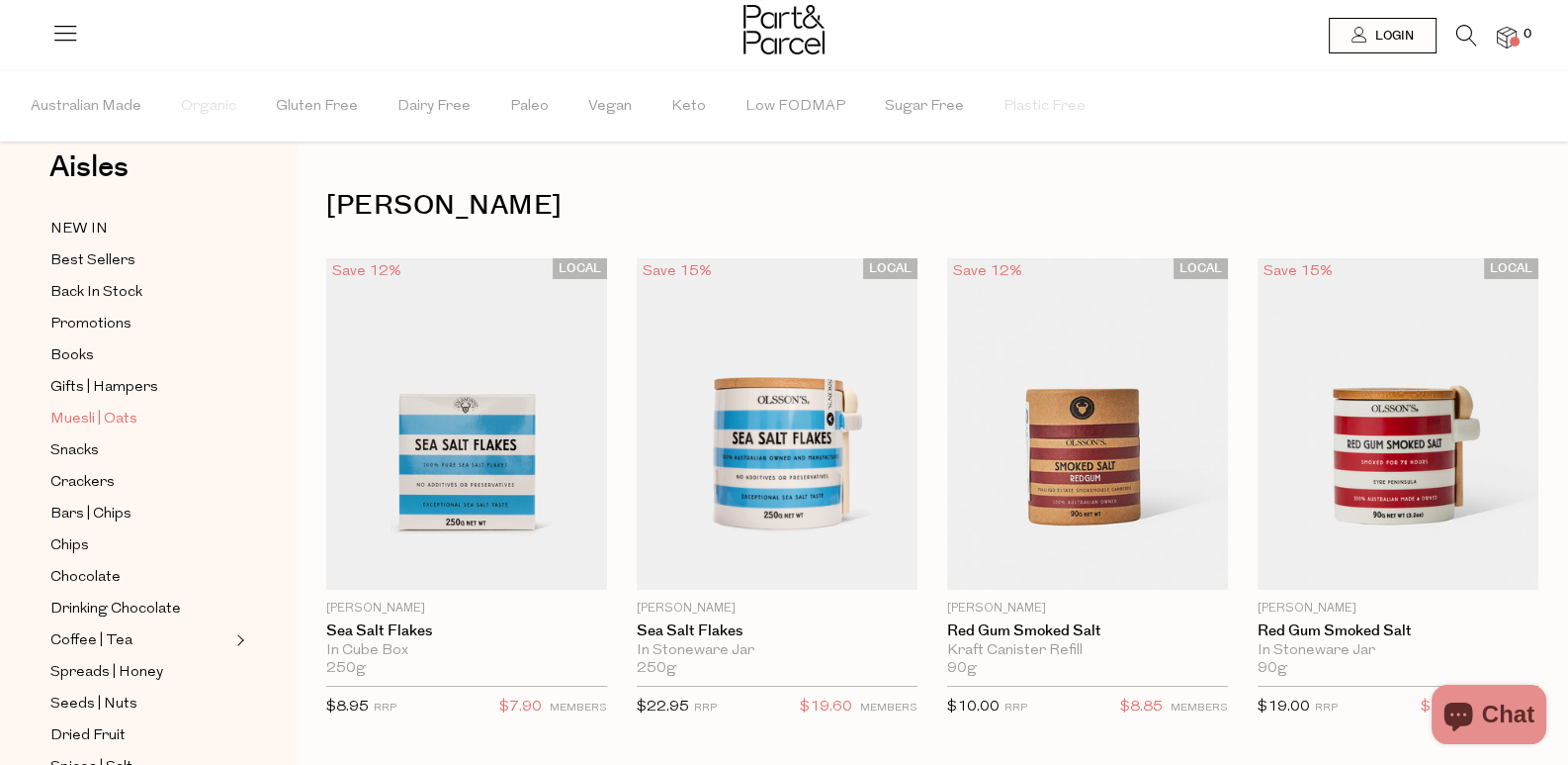
scroll to position [98, 0]
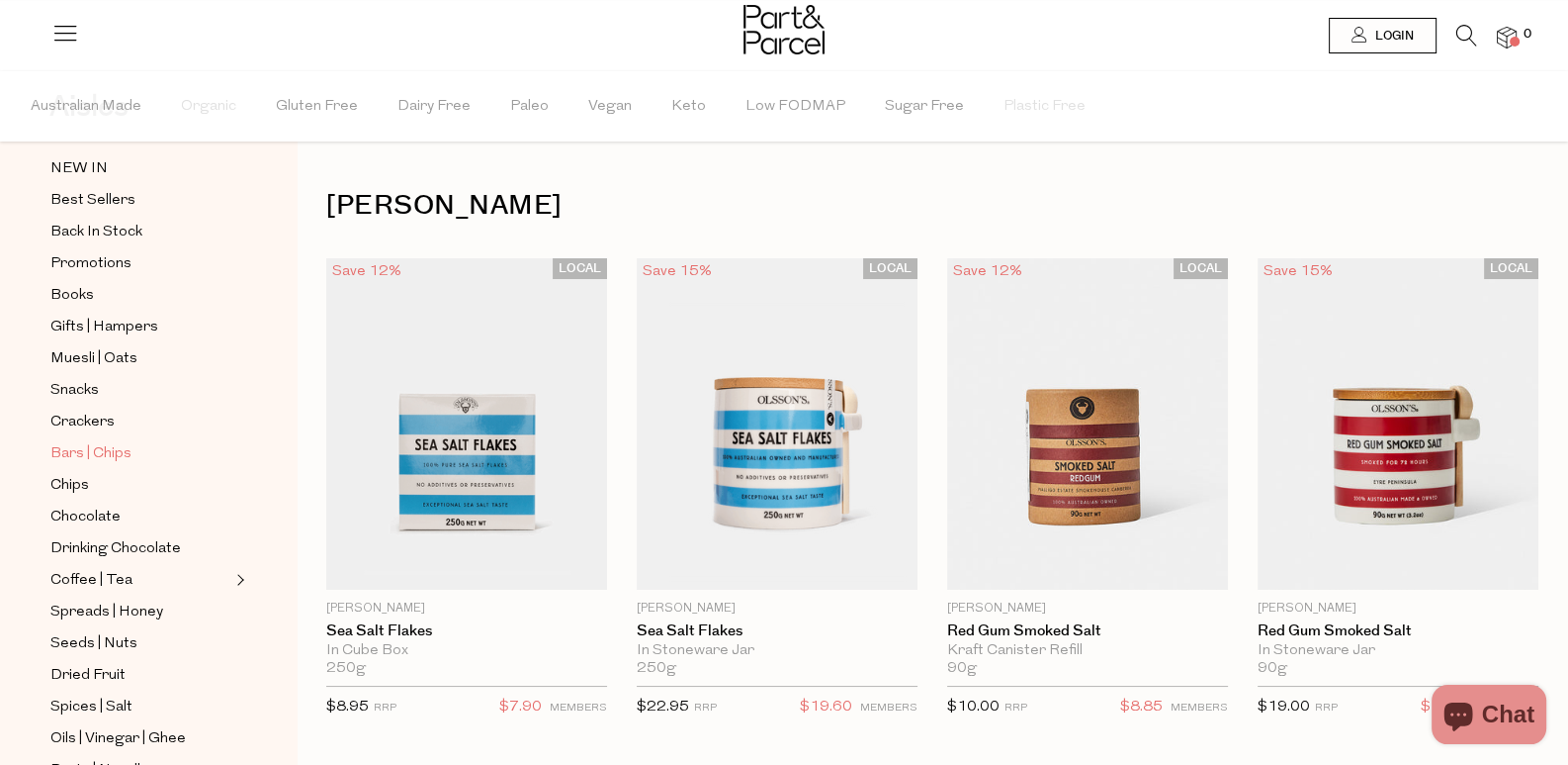
click at [103, 442] on span "Bars | Chips" at bounding box center [91, 454] width 81 height 24
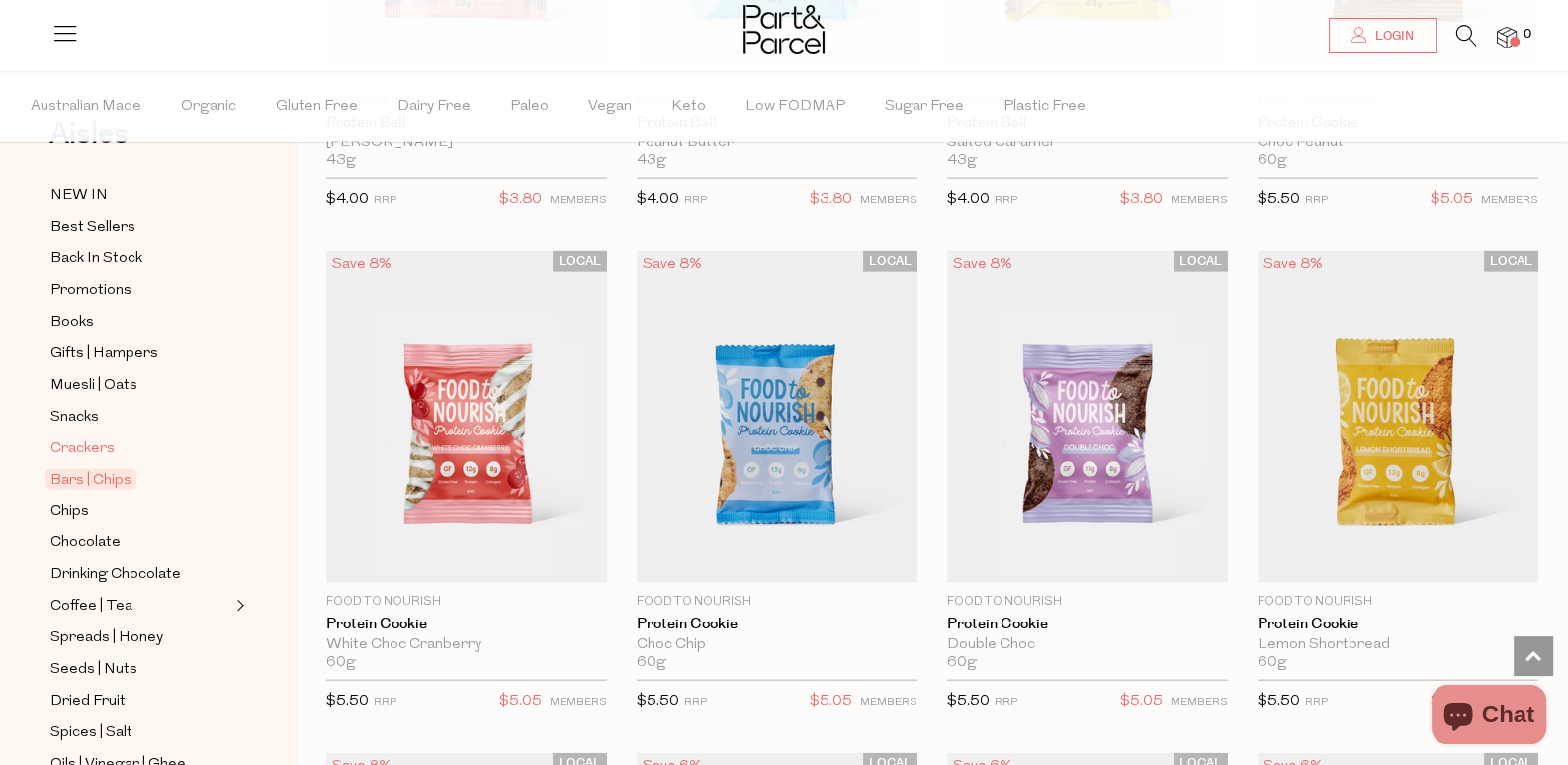
scroll to position [98, 0]
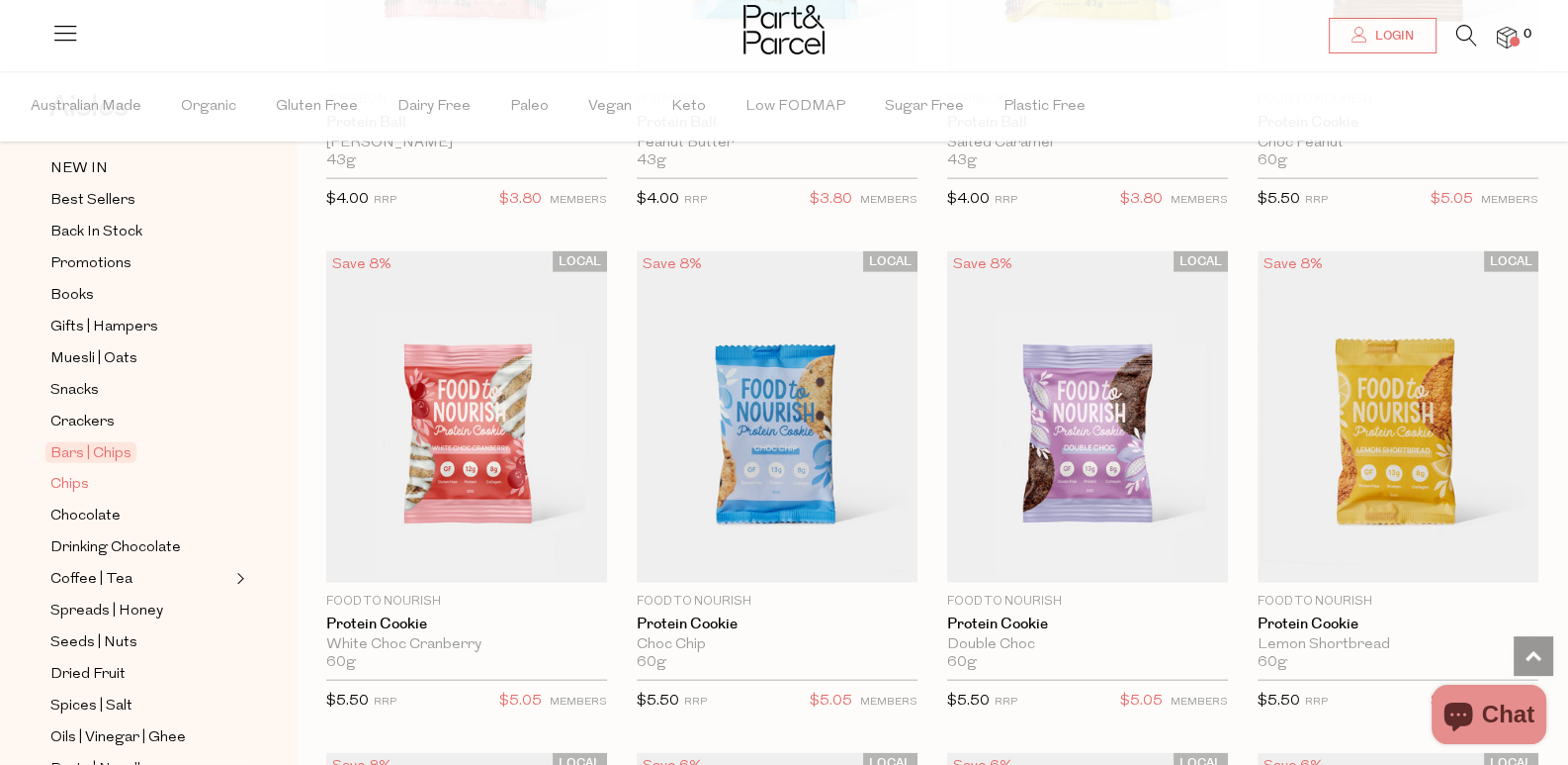
click at [66, 481] on span "Chips" at bounding box center [70, 485] width 39 height 24
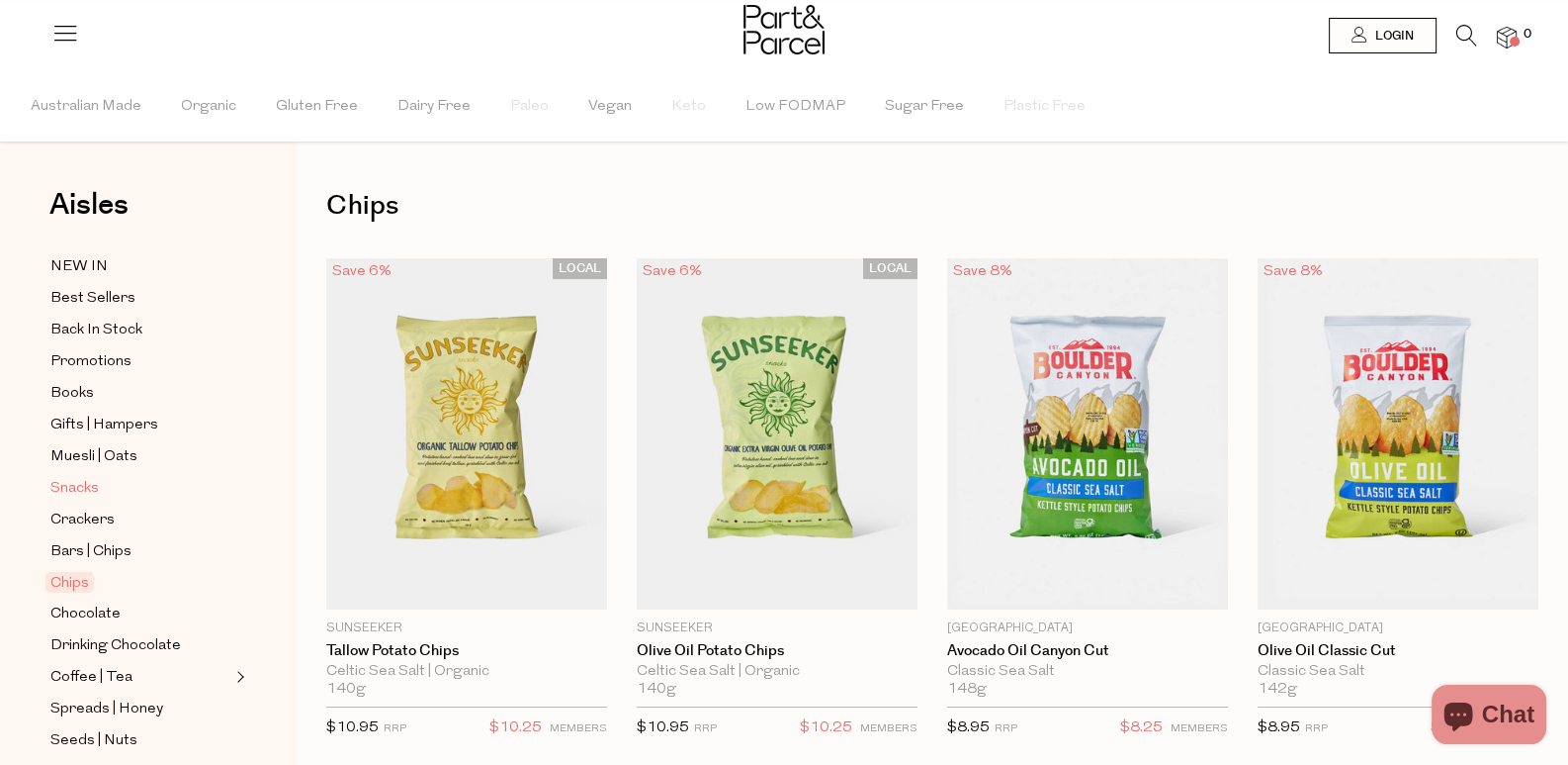
click at [79, 486] on span "Snacks" at bounding box center [74, 489] width 49 height 24
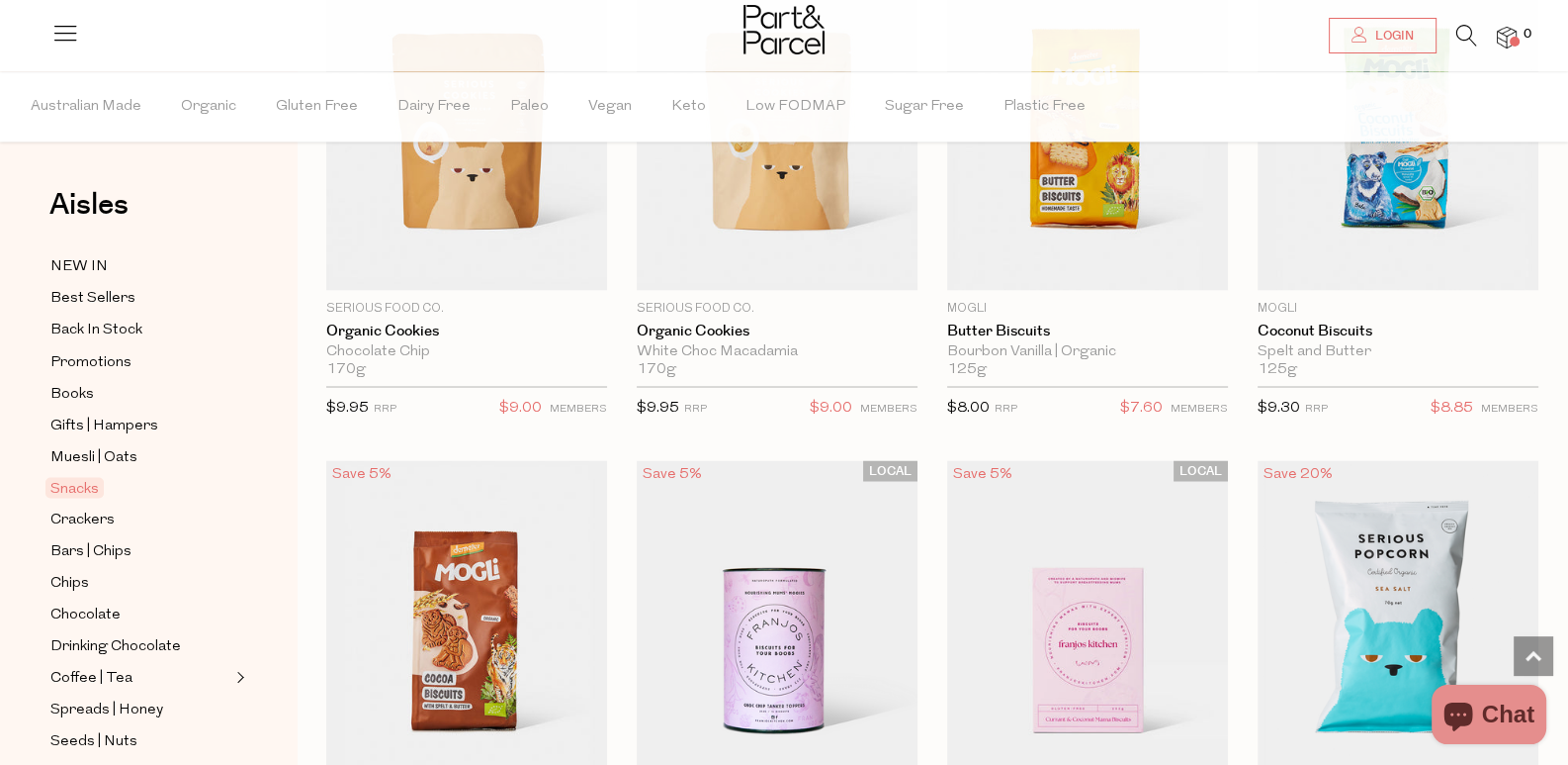
scroll to position [4748, 0]
